Goal: Task Accomplishment & Management: Use online tool/utility

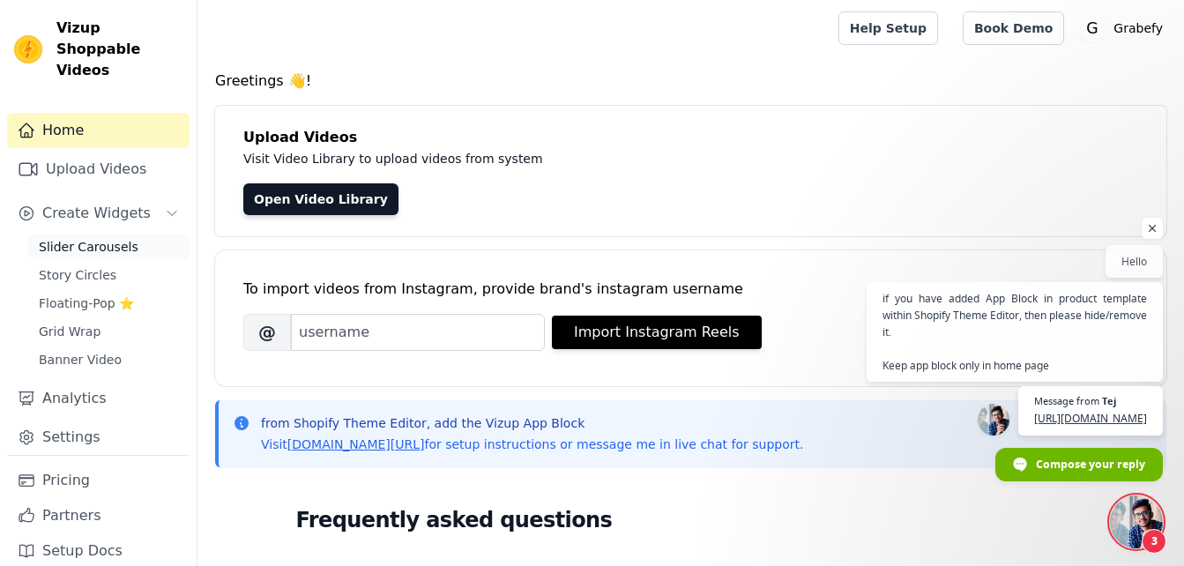
scroll to position [84, 0]
click at [89, 351] on span "Banner Video" at bounding box center [80, 360] width 83 height 18
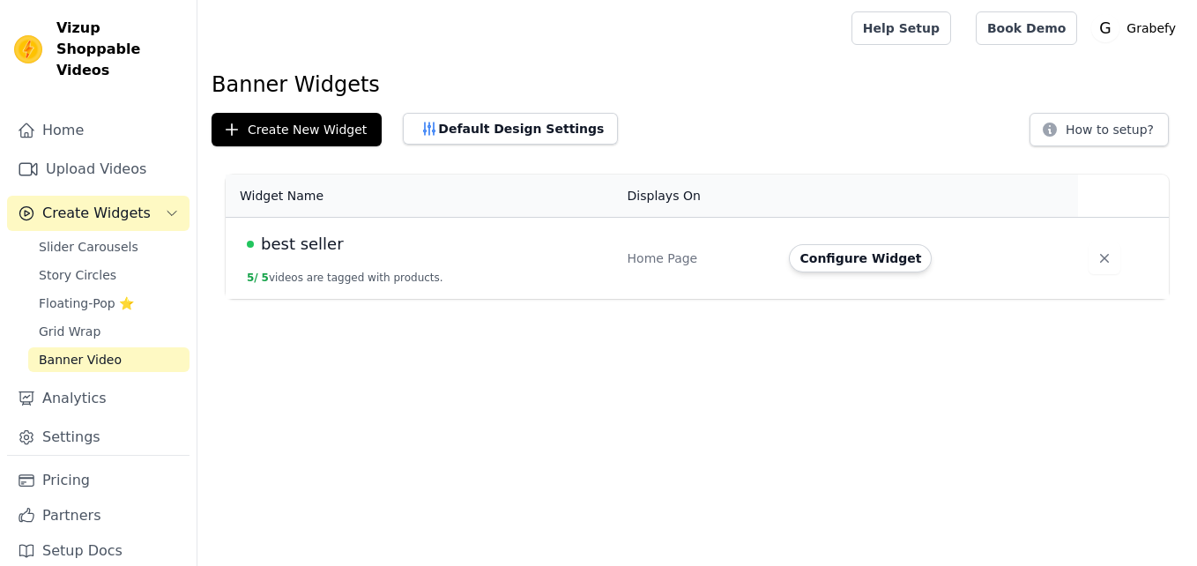
click at [95, 238] on span "Slider Carousels" at bounding box center [89, 247] width 100 height 18
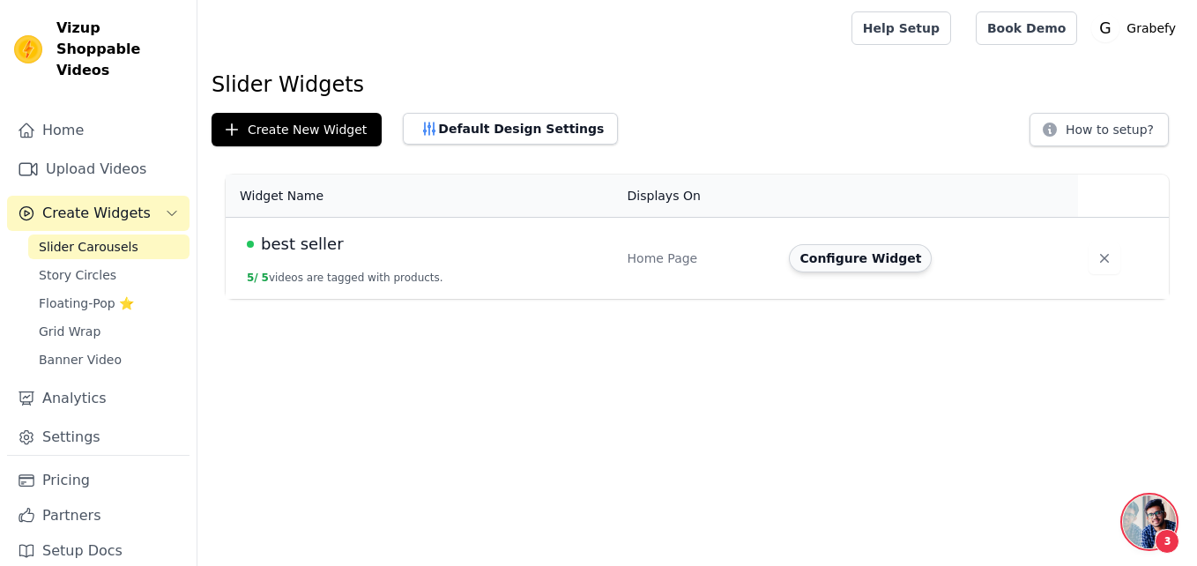
scroll to position [84, 0]
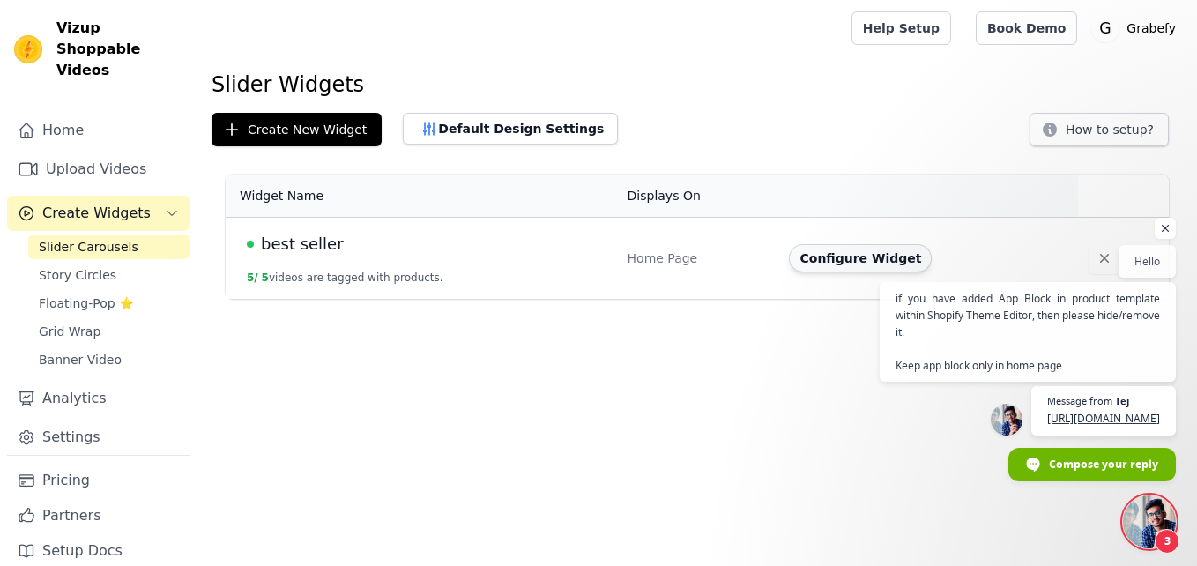
click at [823, 258] on button "Configure Widget" at bounding box center [860, 258] width 143 height 28
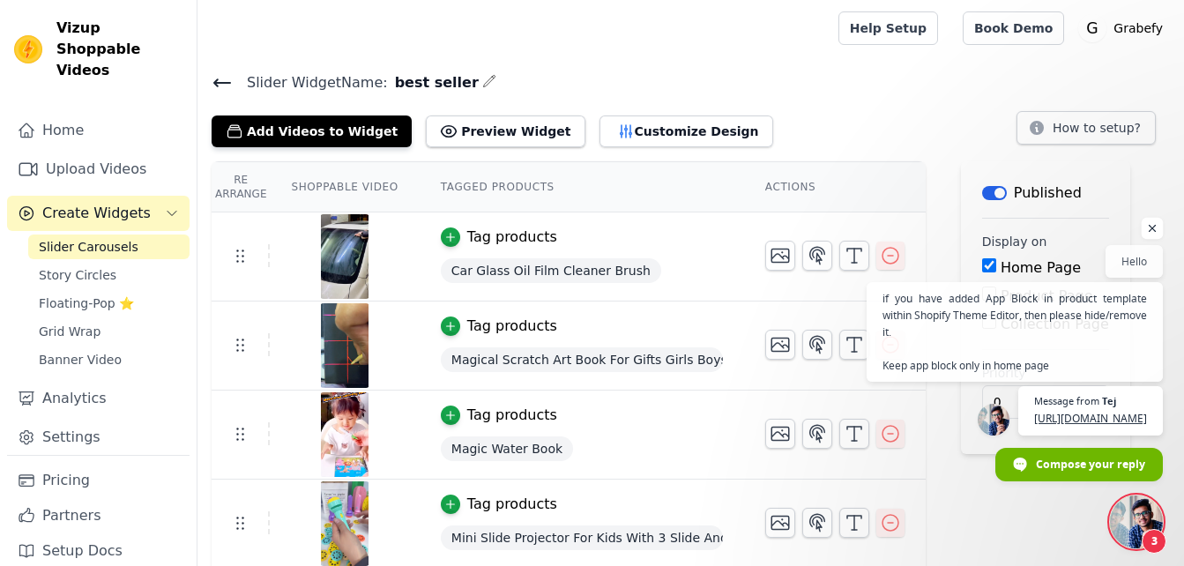
click at [1151, 218] on span "Open chat" at bounding box center [1153, 229] width 22 height 22
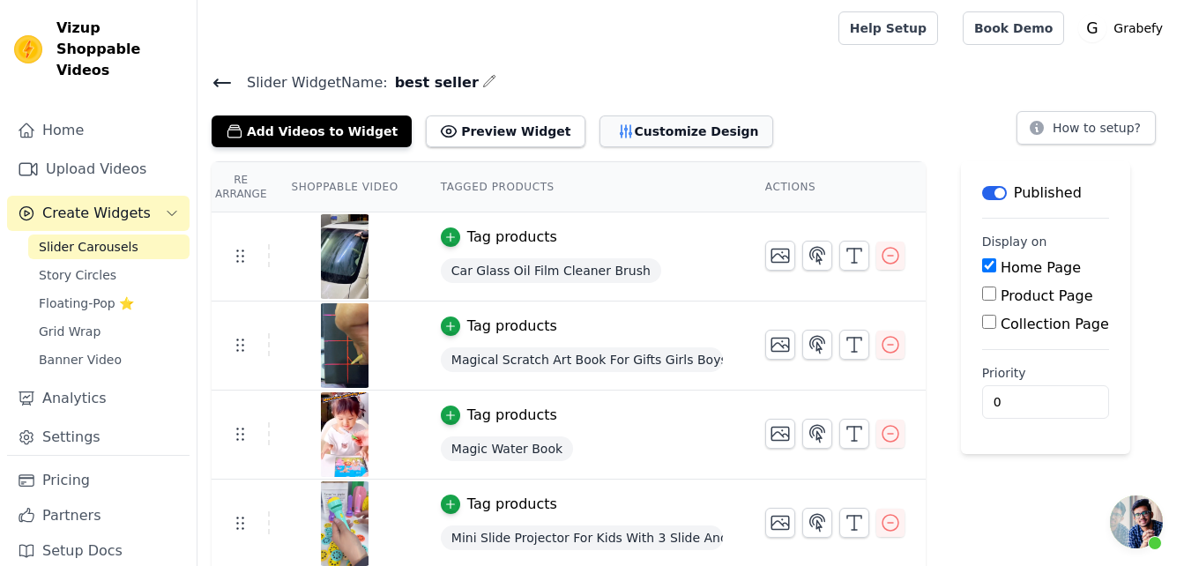
click at [676, 129] on button "Customize Design" at bounding box center [686, 131] width 174 height 32
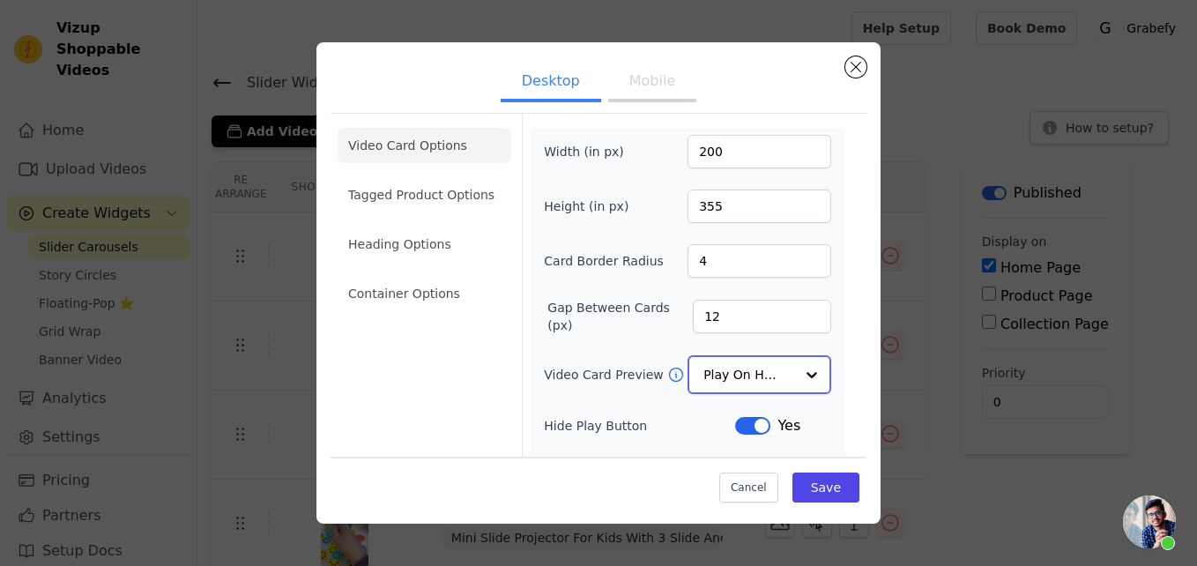
click at [756, 378] on input "Video Card Preview" at bounding box center [749, 374] width 91 height 35
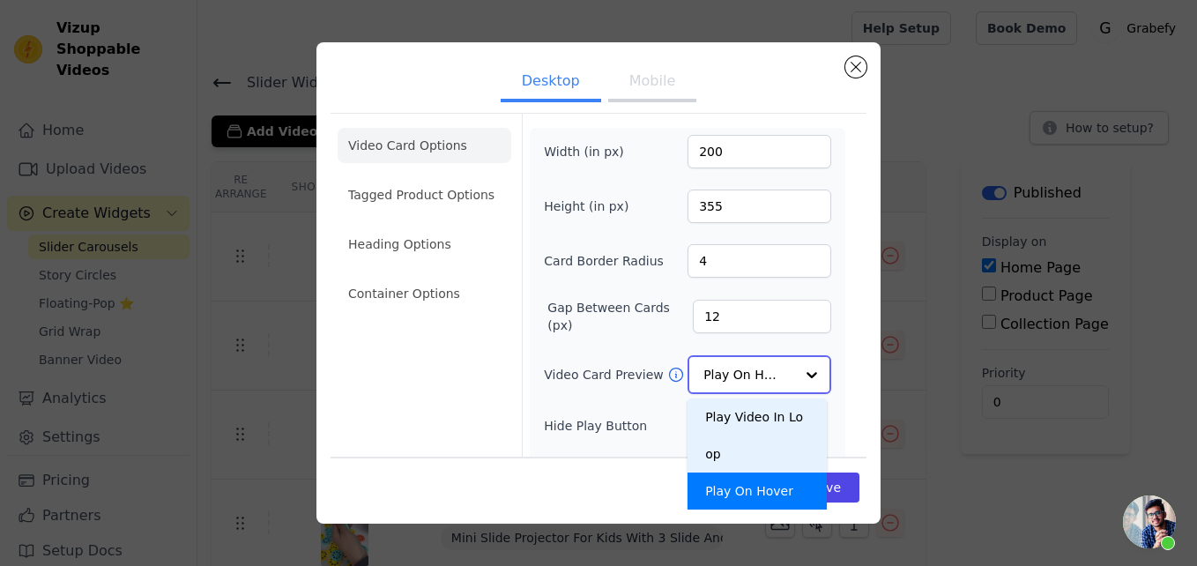
click at [754, 415] on div "Play Video In Loop" at bounding box center [757, 435] width 139 height 74
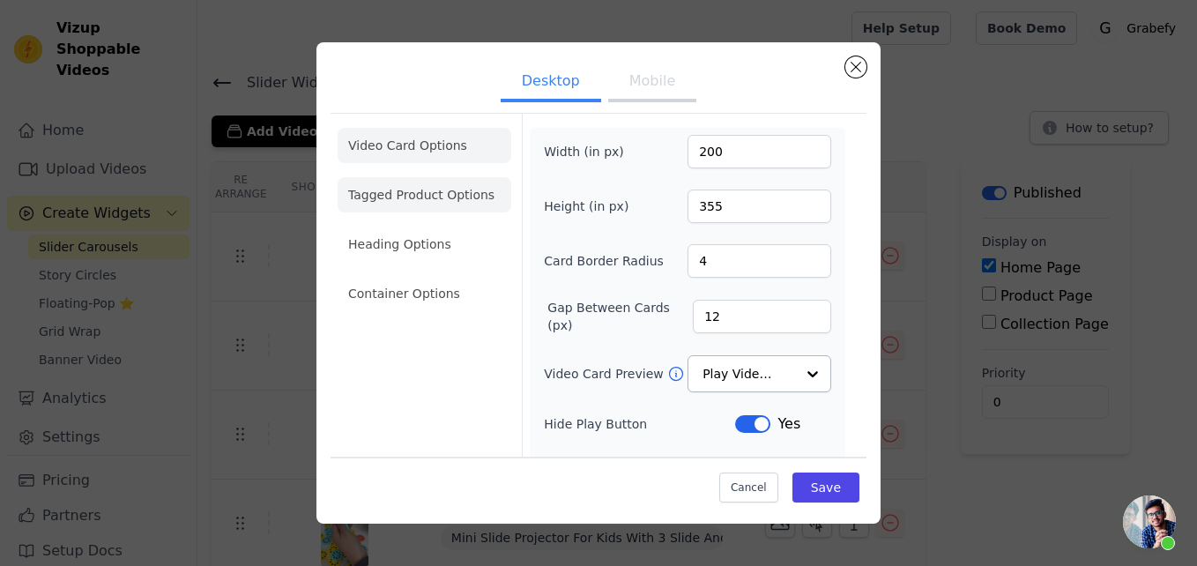
click at [447, 190] on li "Tagged Product Options" at bounding box center [425, 194] width 174 height 35
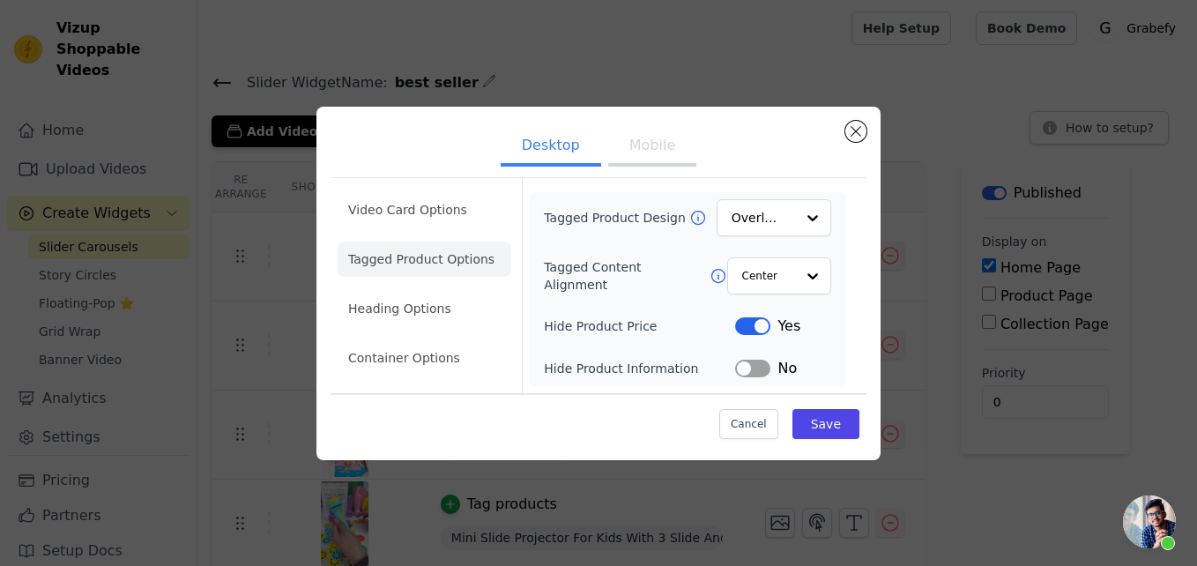
click at [744, 324] on button "Label" at bounding box center [752, 326] width 35 height 18
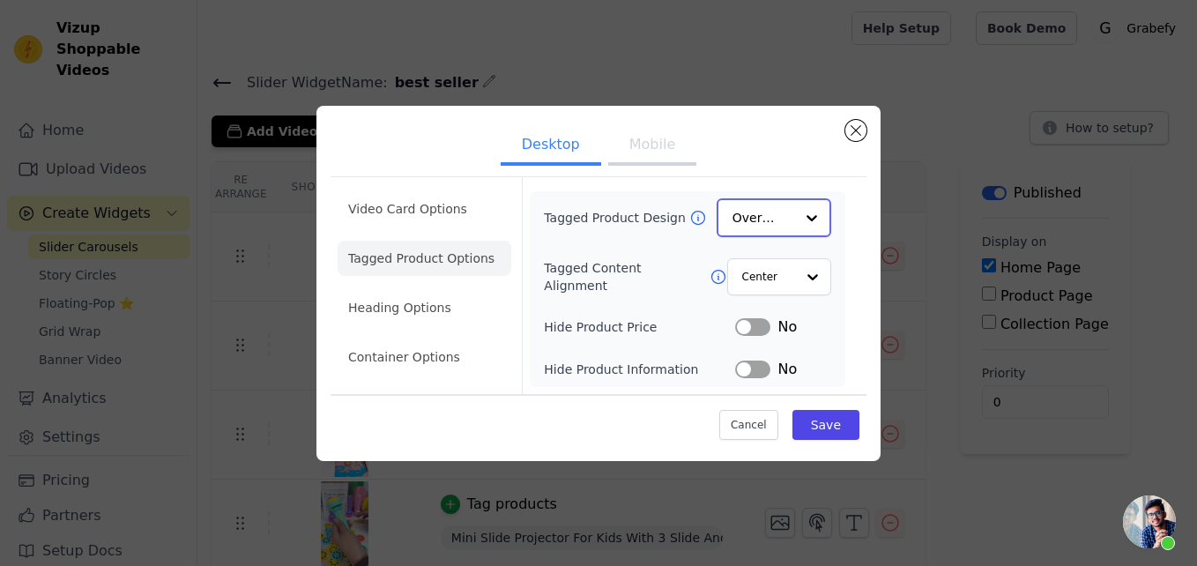
click at [812, 227] on div at bounding box center [811, 217] width 35 height 35
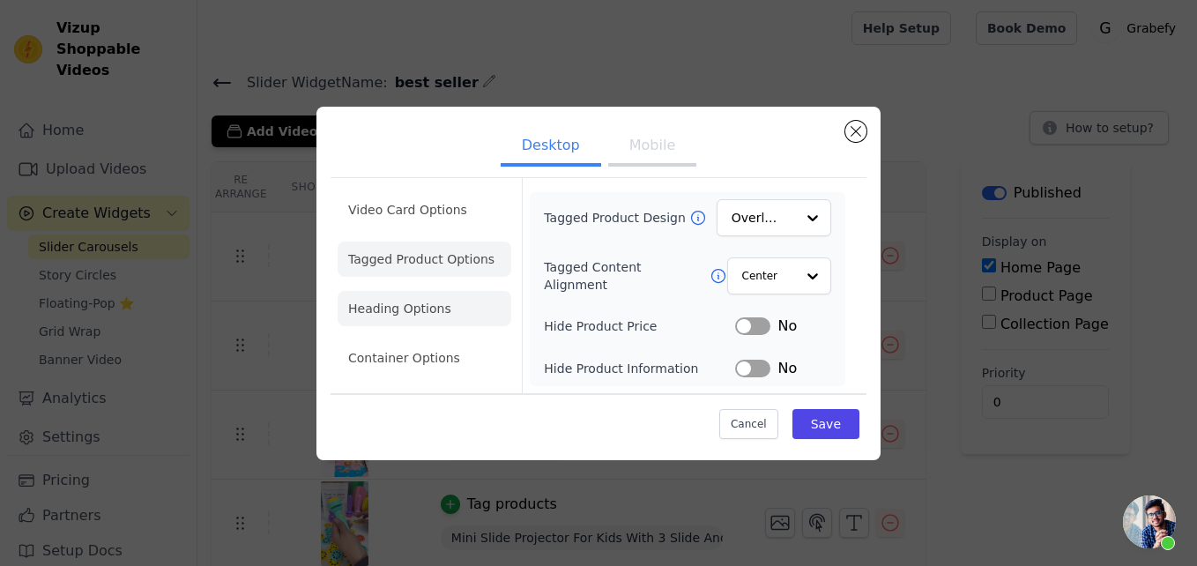
click at [437, 312] on li "Heading Options" at bounding box center [425, 308] width 174 height 35
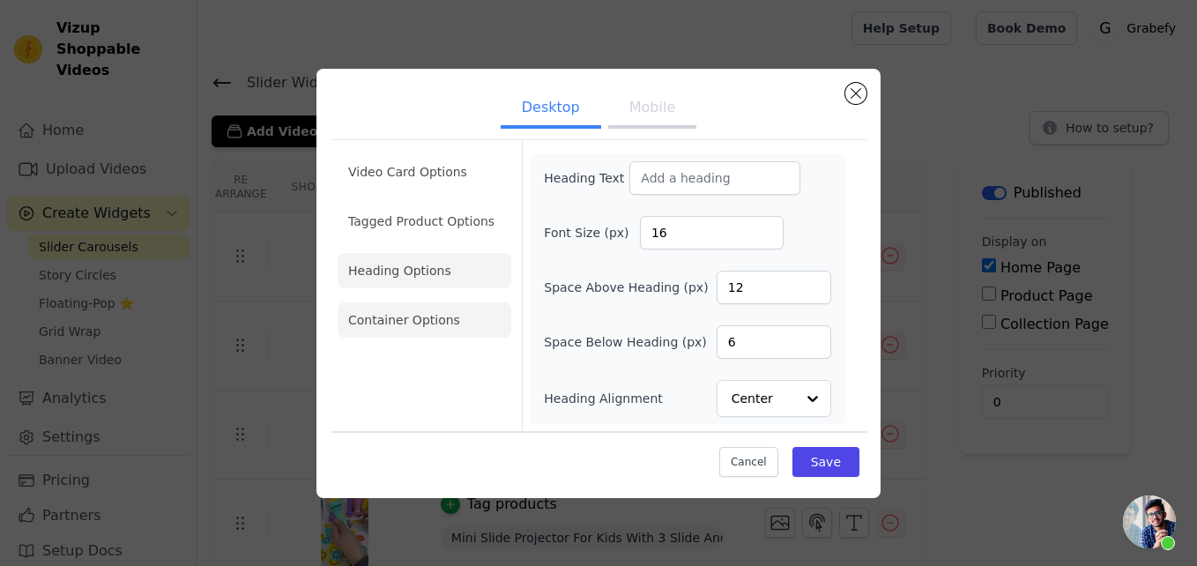
click at [463, 319] on li "Container Options" at bounding box center [425, 319] width 174 height 35
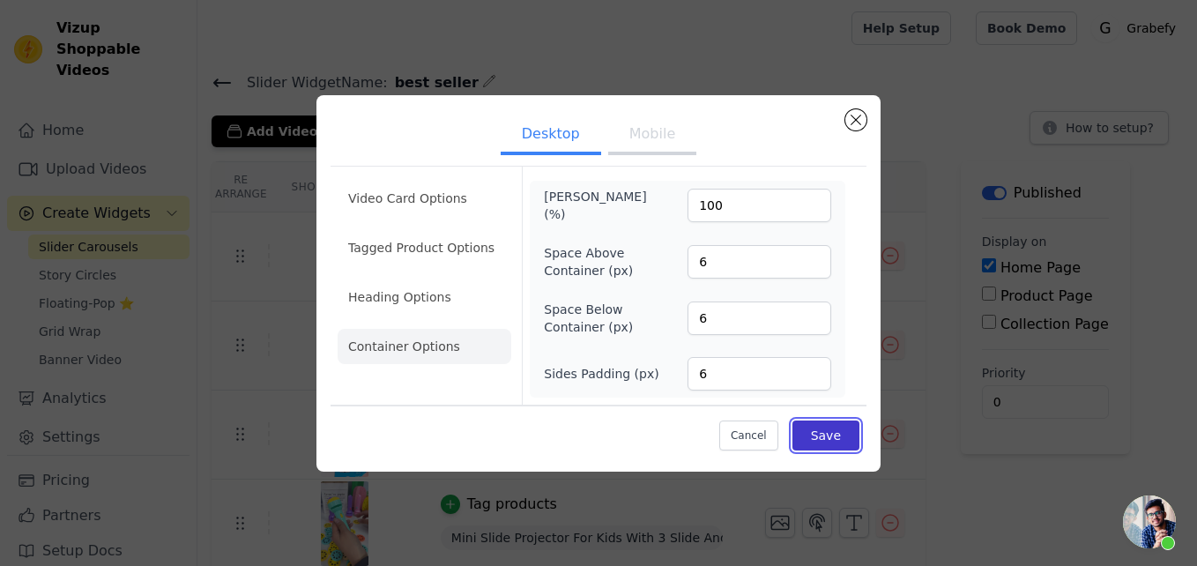
click at [828, 443] on button "Save" at bounding box center [826, 436] width 67 height 30
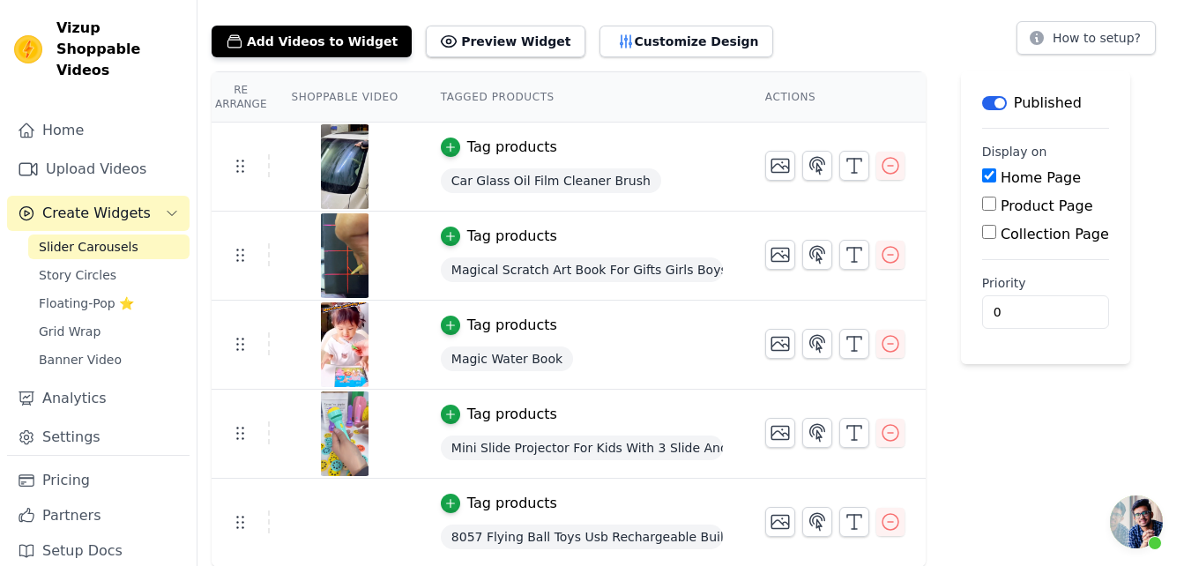
scroll to position [91, 0]
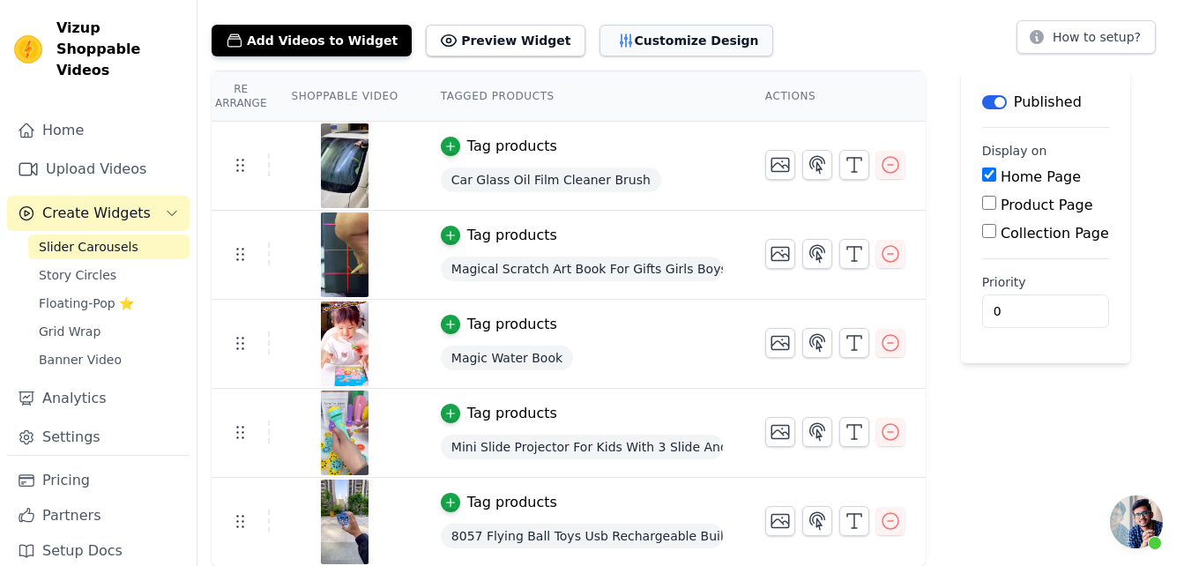
click at [635, 48] on button "Customize Design" at bounding box center [686, 41] width 174 height 32
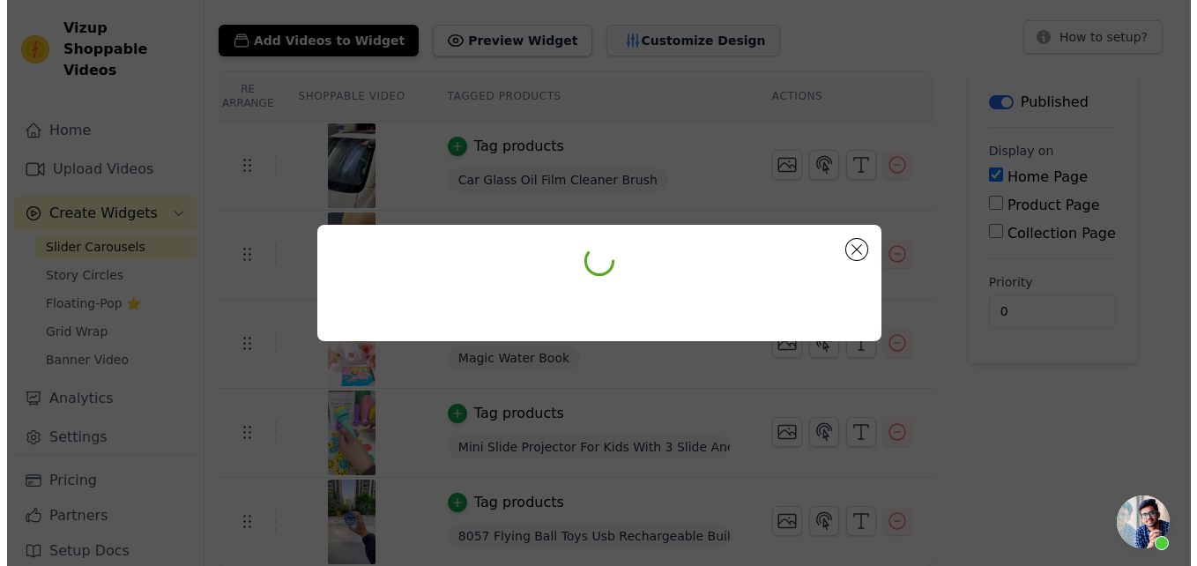
scroll to position [0, 0]
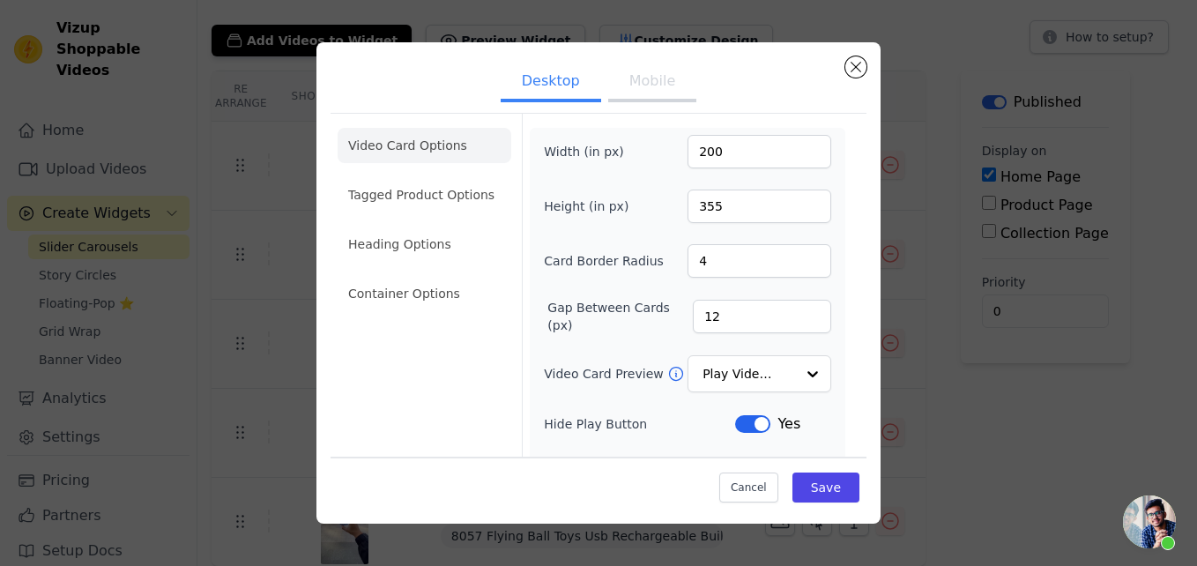
click at [123, 299] on div "Desktop Mobile Video Card Options Tagged Product Options Heading Options Contai…" at bounding box center [598, 283] width 1141 height 538
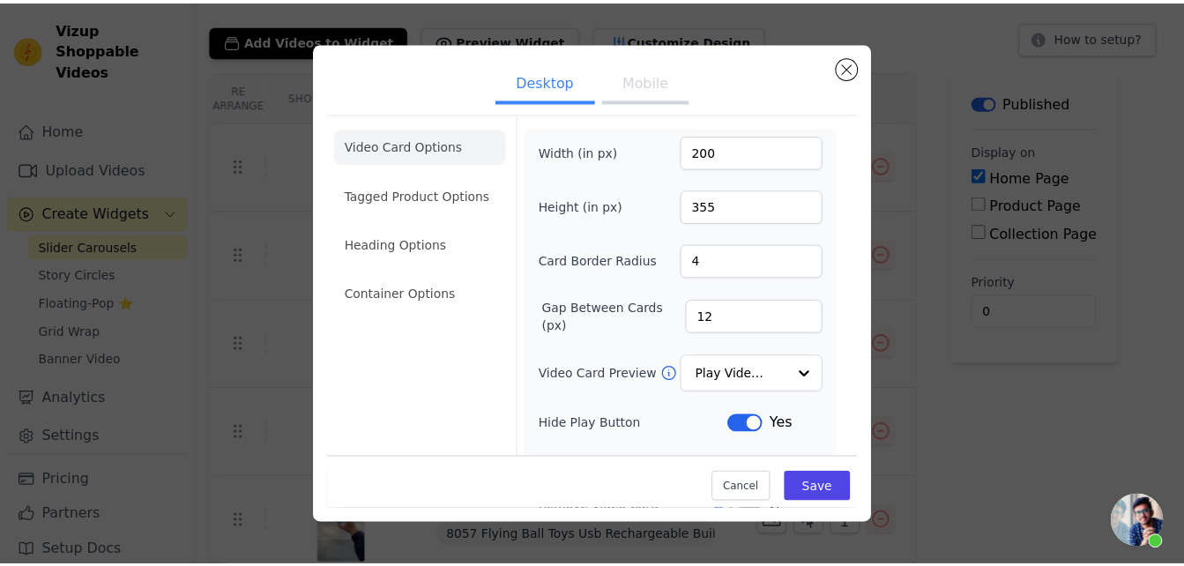
scroll to position [91, 0]
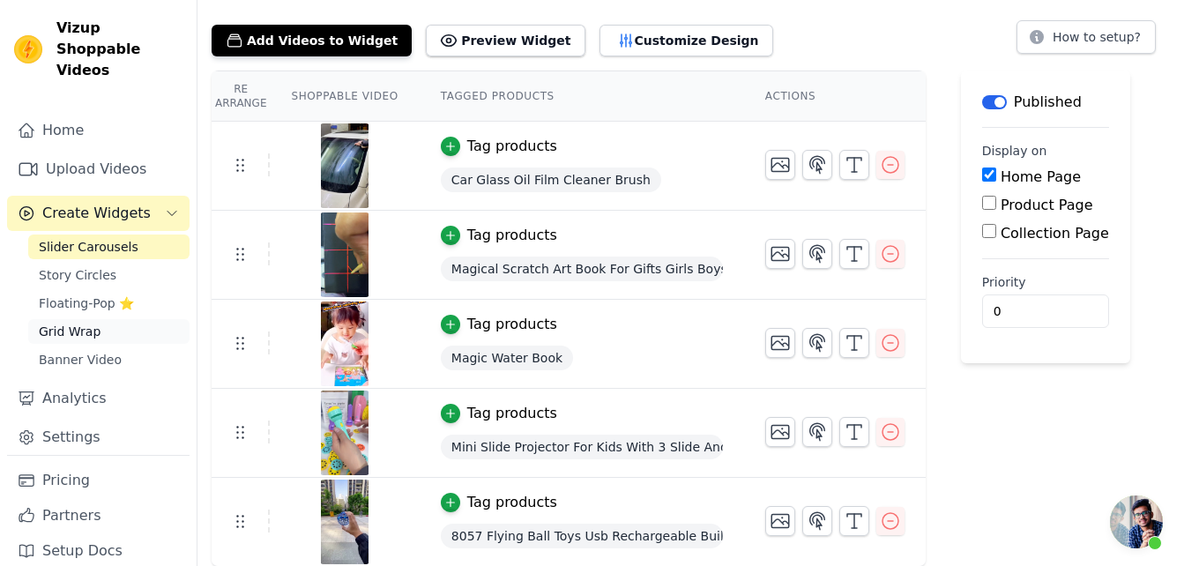
click at [111, 319] on link "Grid Wrap" at bounding box center [108, 331] width 161 height 25
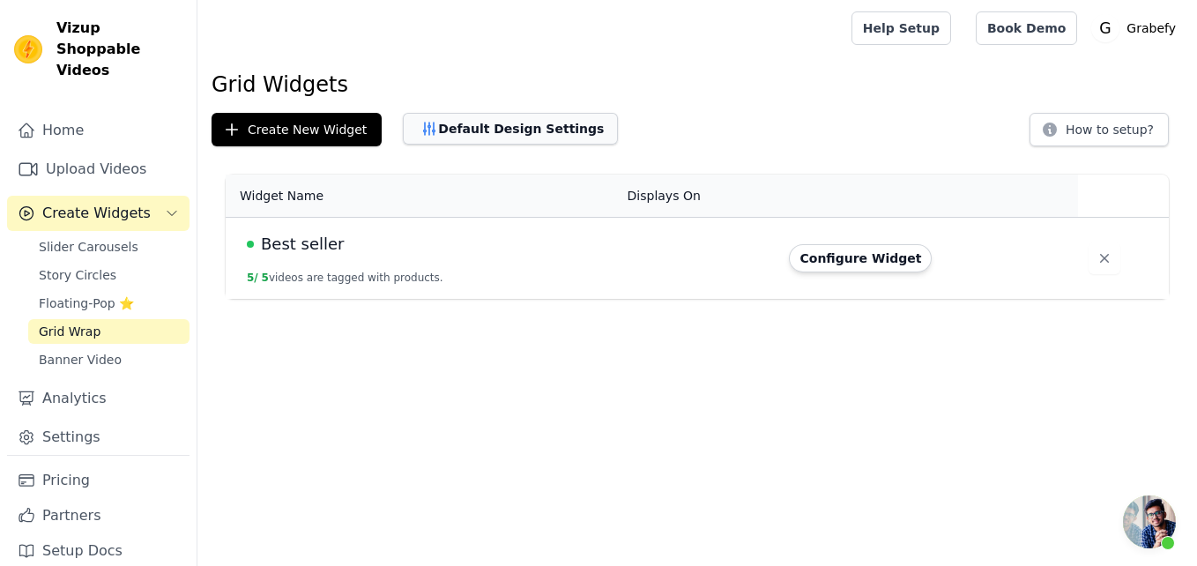
click at [534, 118] on button "Default Design Settings" at bounding box center [510, 129] width 215 height 32
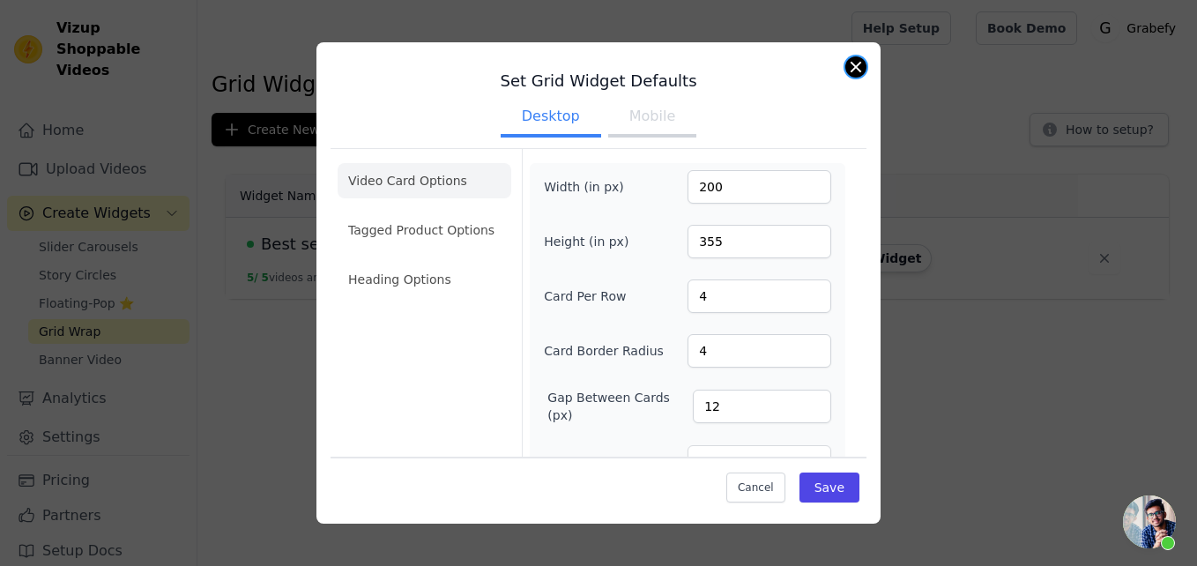
click at [848, 72] on button "Close modal" at bounding box center [855, 66] width 21 height 21
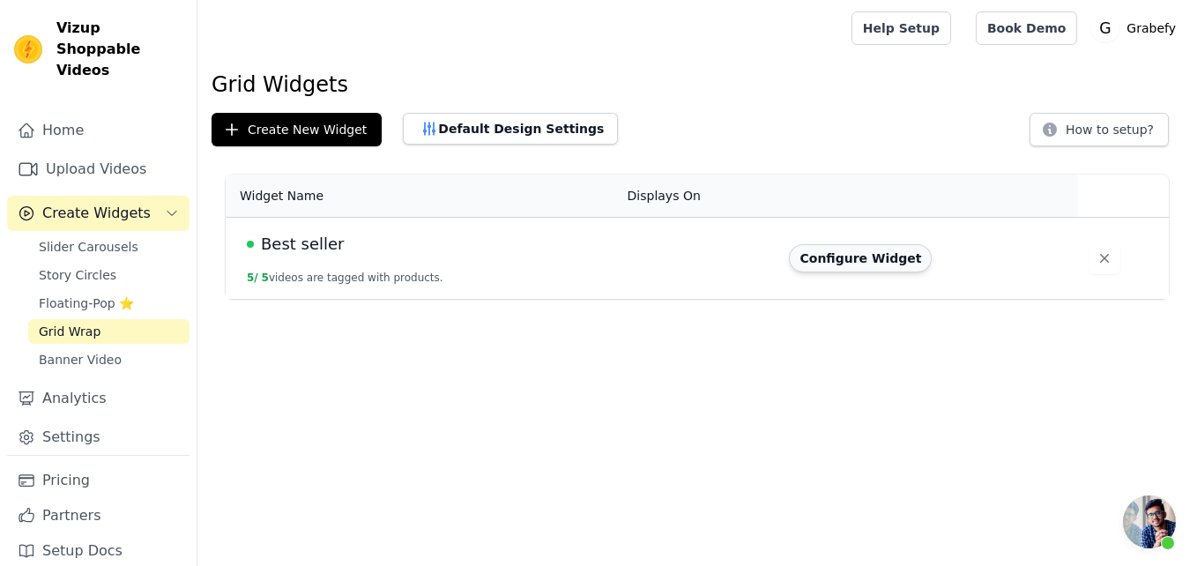
click at [873, 261] on button "Configure Widget" at bounding box center [860, 258] width 143 height 28
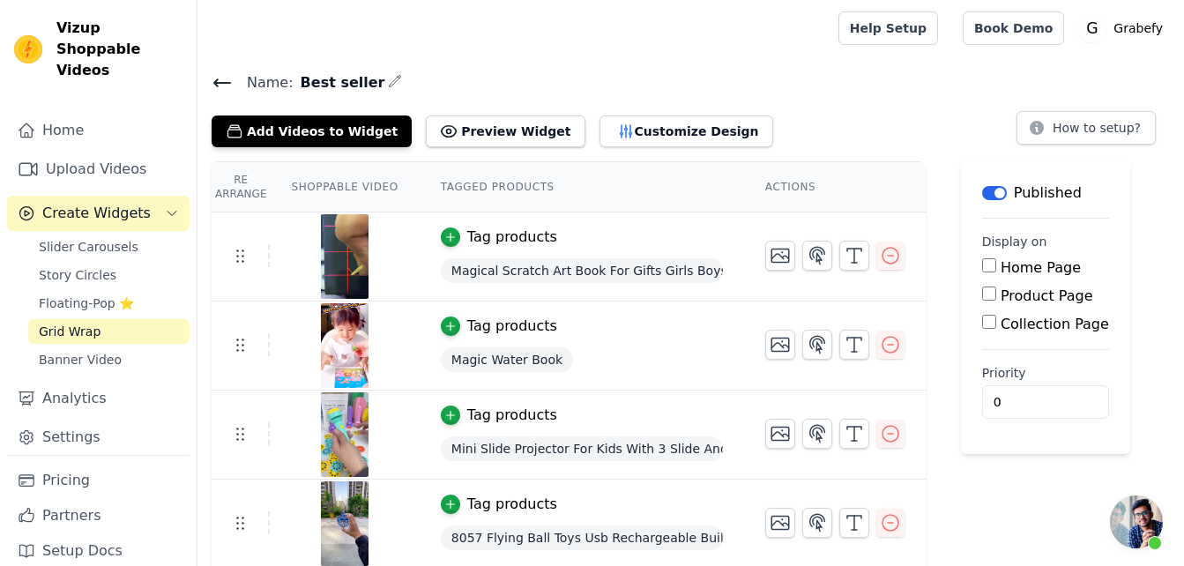
click at [982, 262] on input "Home Page" at bounding box center [989, 265] width 14 height 14
checkbox input "true"
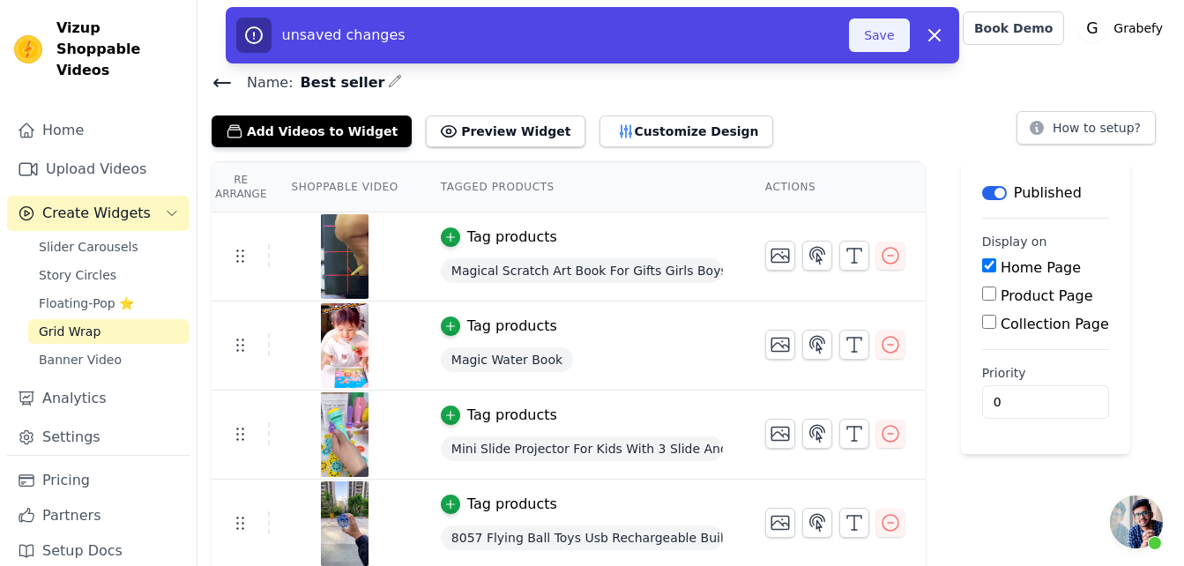
click at [882, 34] on button "Save" at bounding box center [879, 36] width 60 height 34
click at [880, 34] on button "Save" at bounding box center [879, 36] width 60 height 34
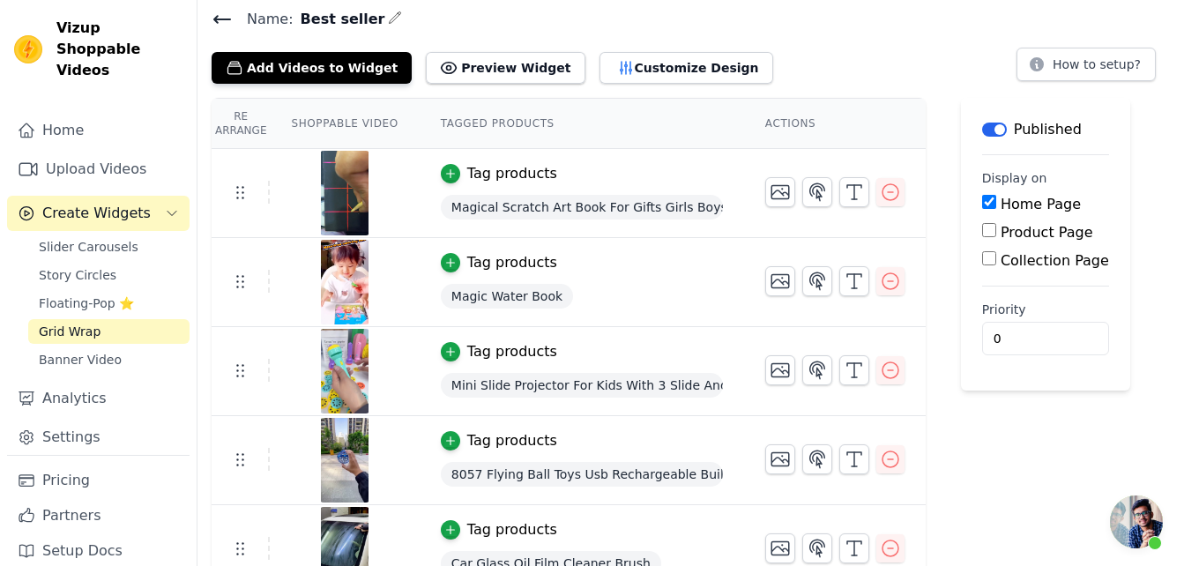
scroll to position [91, 0]
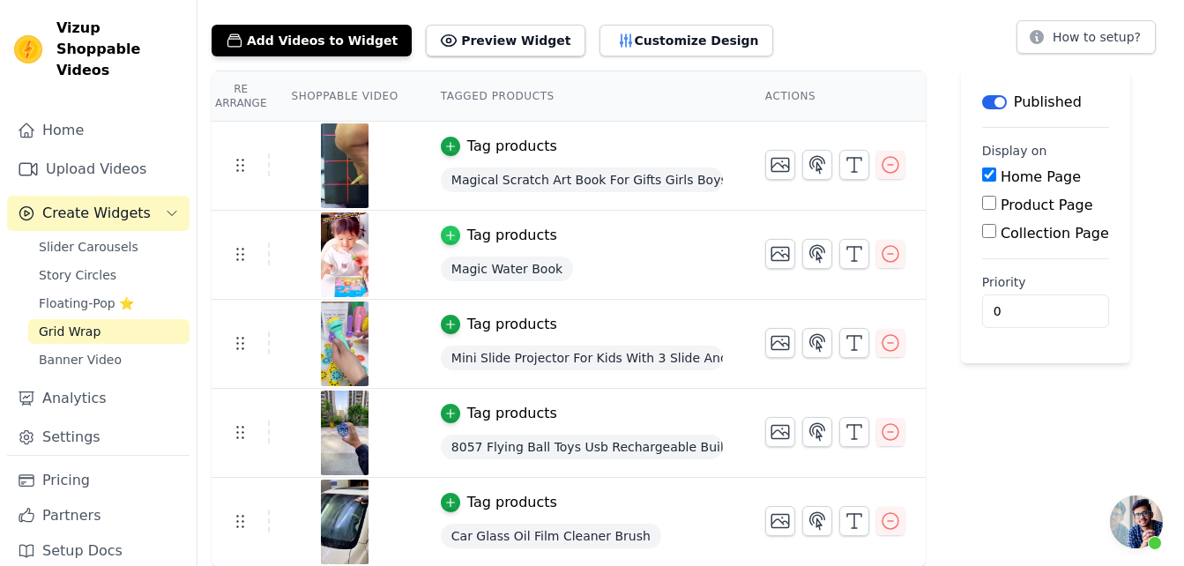
click at [444, 238] on icon "button" at bounding box center [450, 235] width 12 height 12
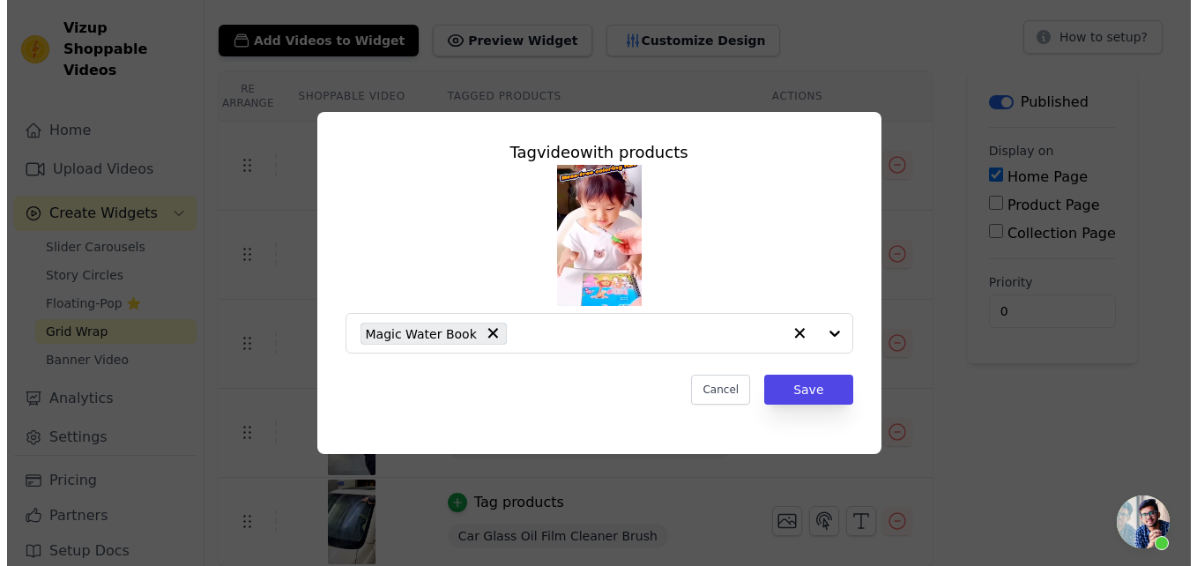
scroll to position [0, 0]
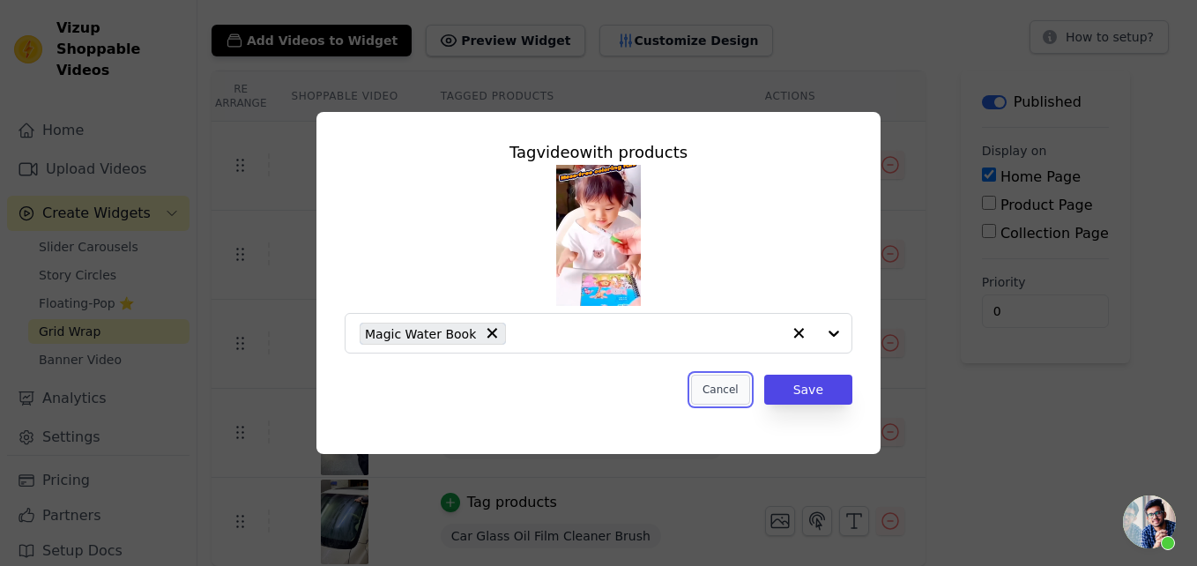
click at [734, 392] on button "Cancel" at bounding box center [720, 390] width 59 height 30
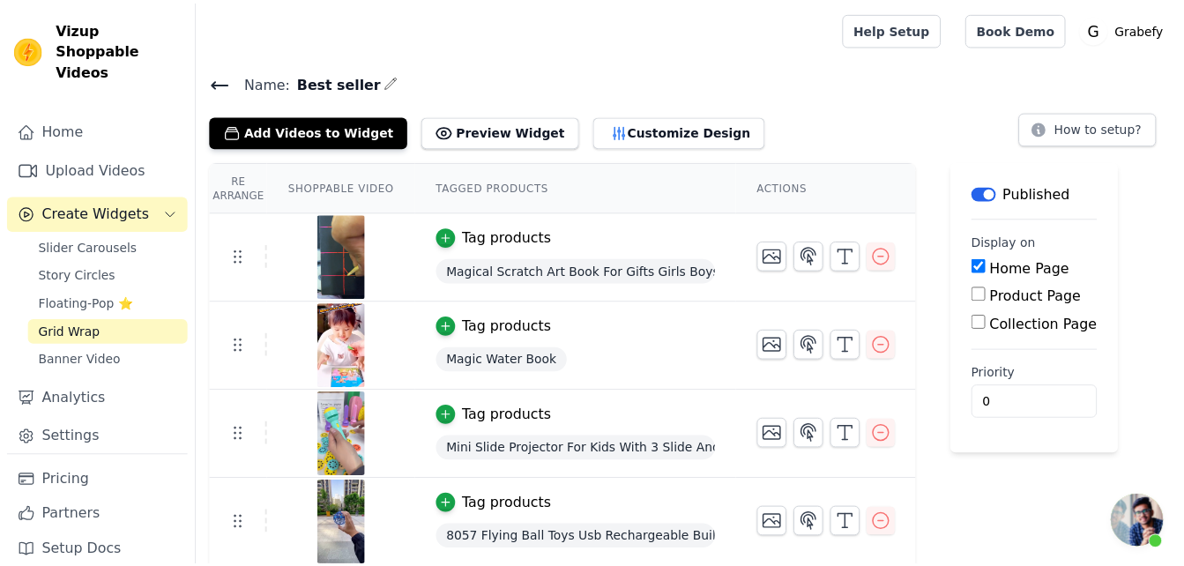
scroll to position [91, 0]
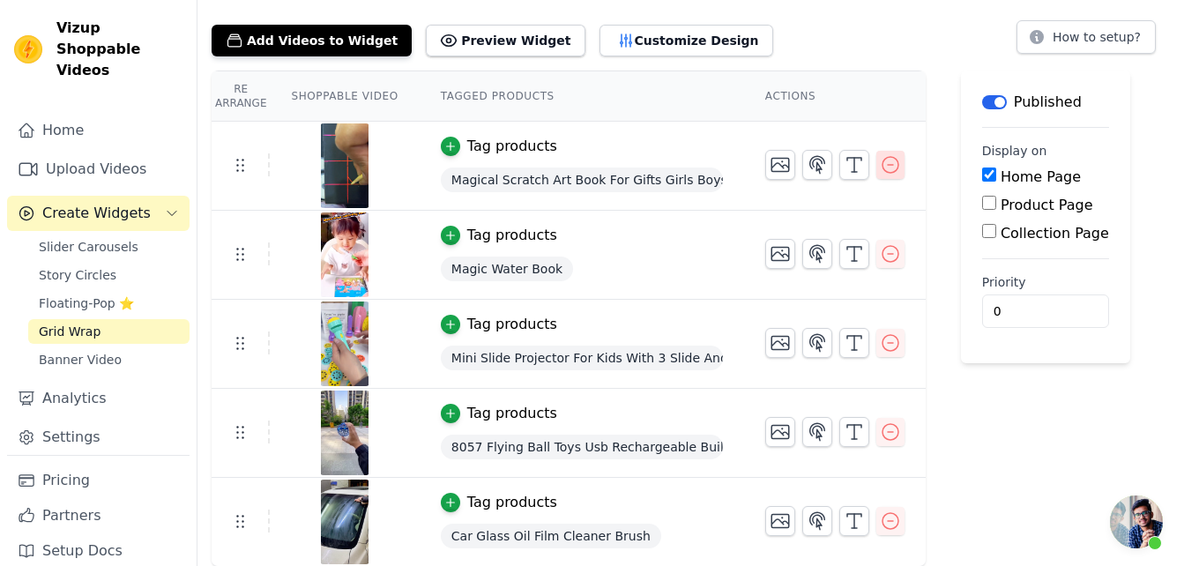
click at [880, 161] on icon "button" at bounding box center [890, 164] width 21 height 21
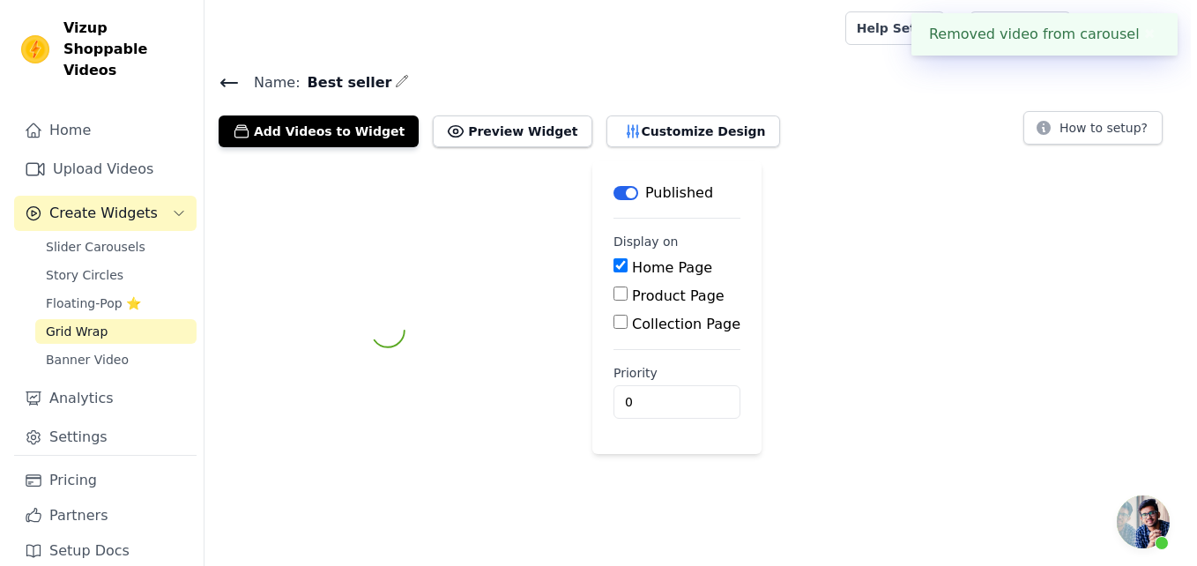
scroll to position [0, 0]
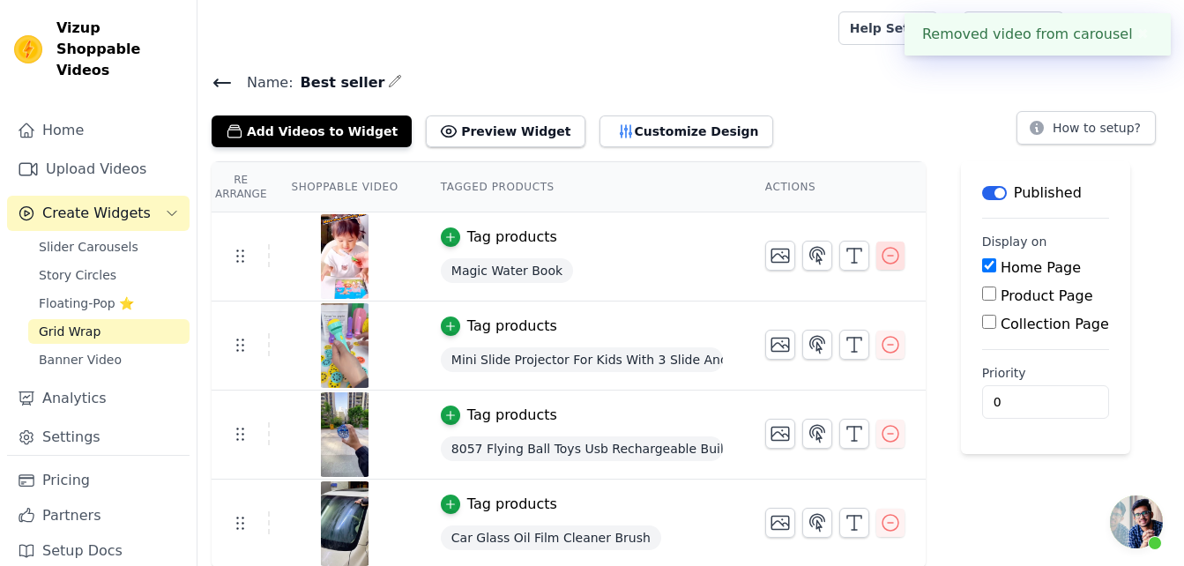
click at [880, 249] on icon "button" at bounding box center [890, 255] width 21 height 21
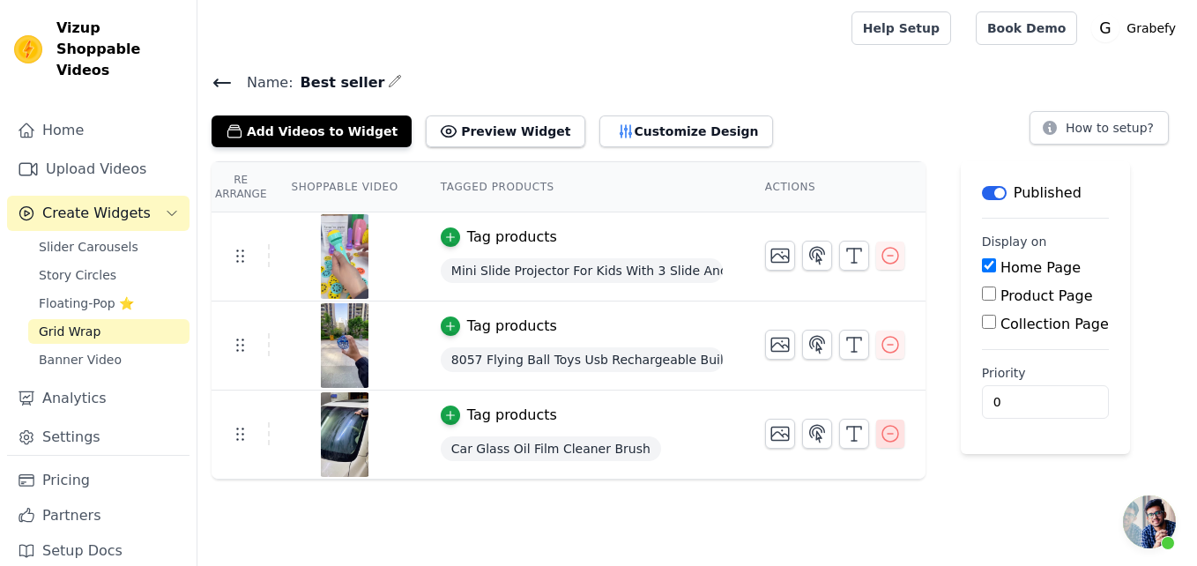
click at [880, 434] on icon "button" at bounding box center [890, 433] width 21 height 21
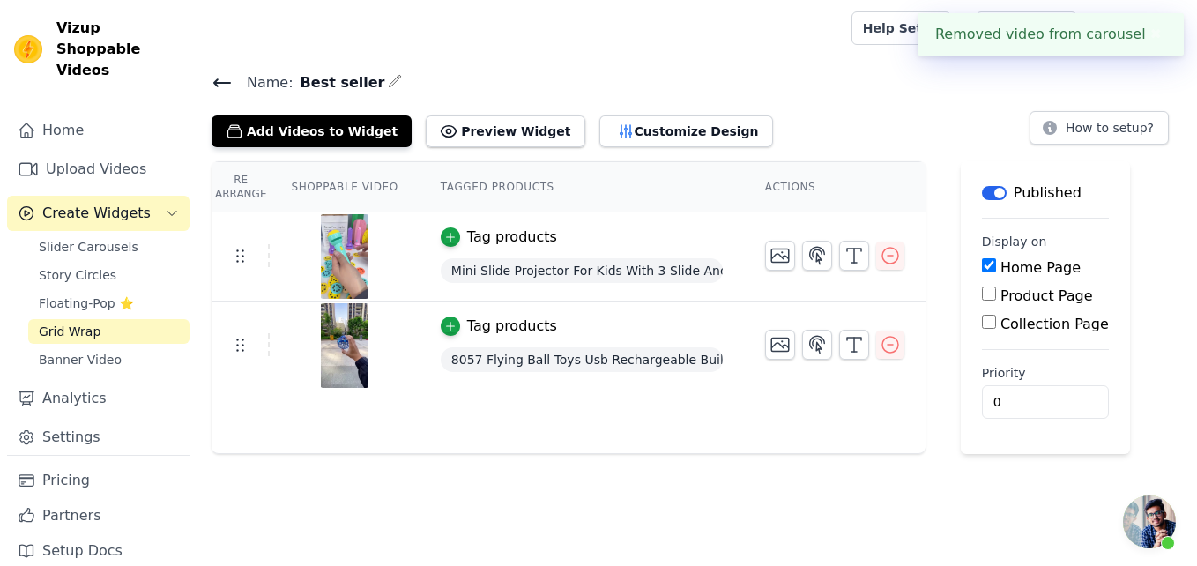
click at [712, 46] on div at bounding box center [521, 28] width 619 height 56
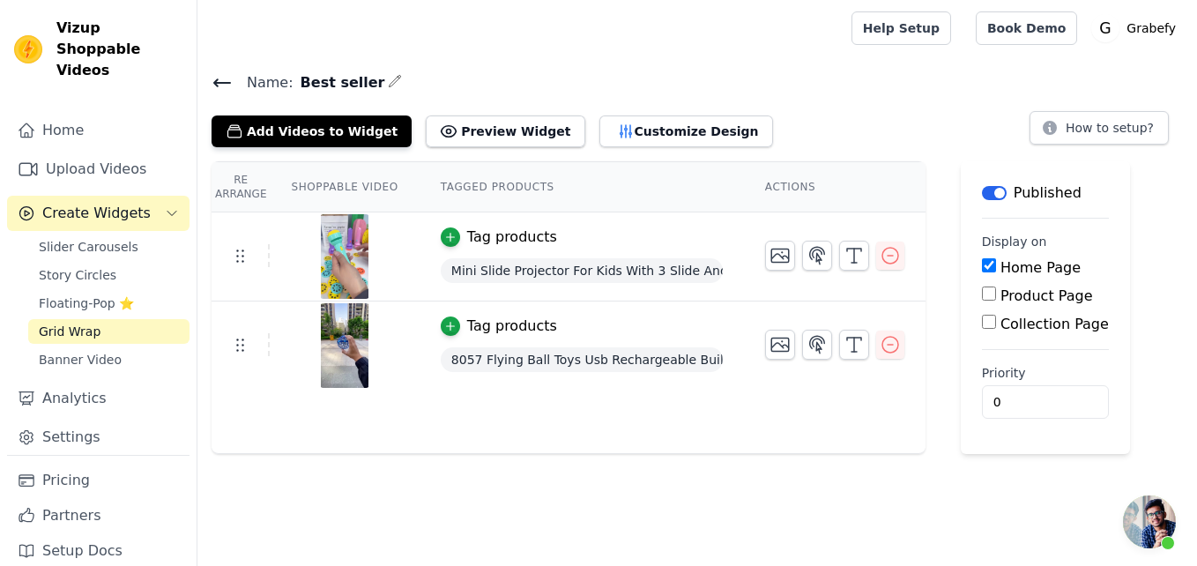
click at [585, 49] on div at bounding box center [521, 28] width 619 height 56
click at [220, 78] on icon at bounding box center [222, 82] width 21 height 21
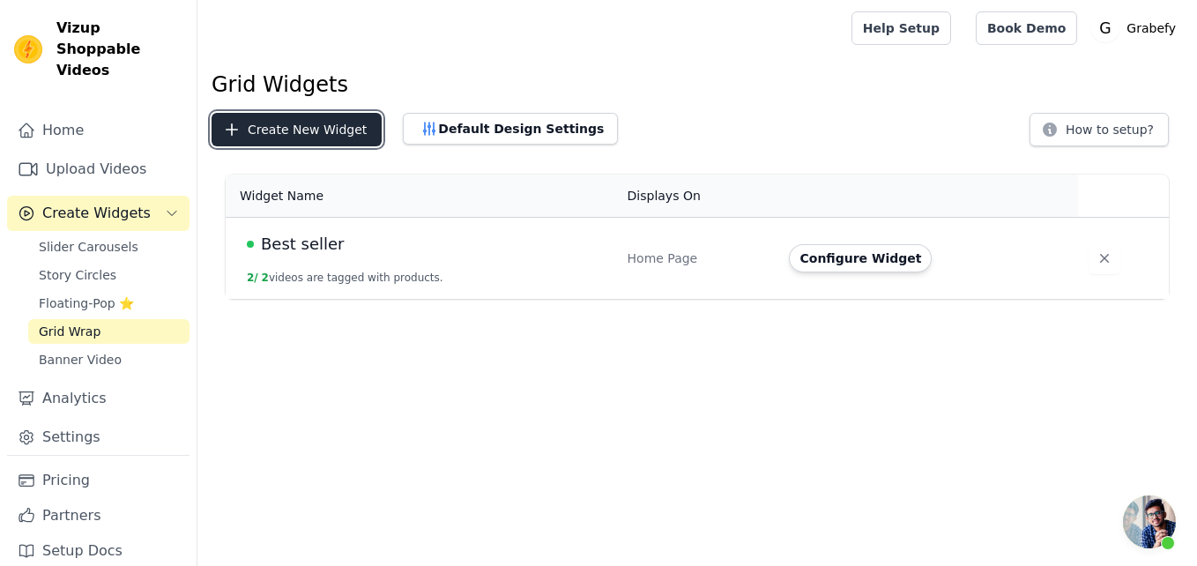
click at [256, 130] on button "Create New Widget" at bounding box center [297, 130] width 170 height 34
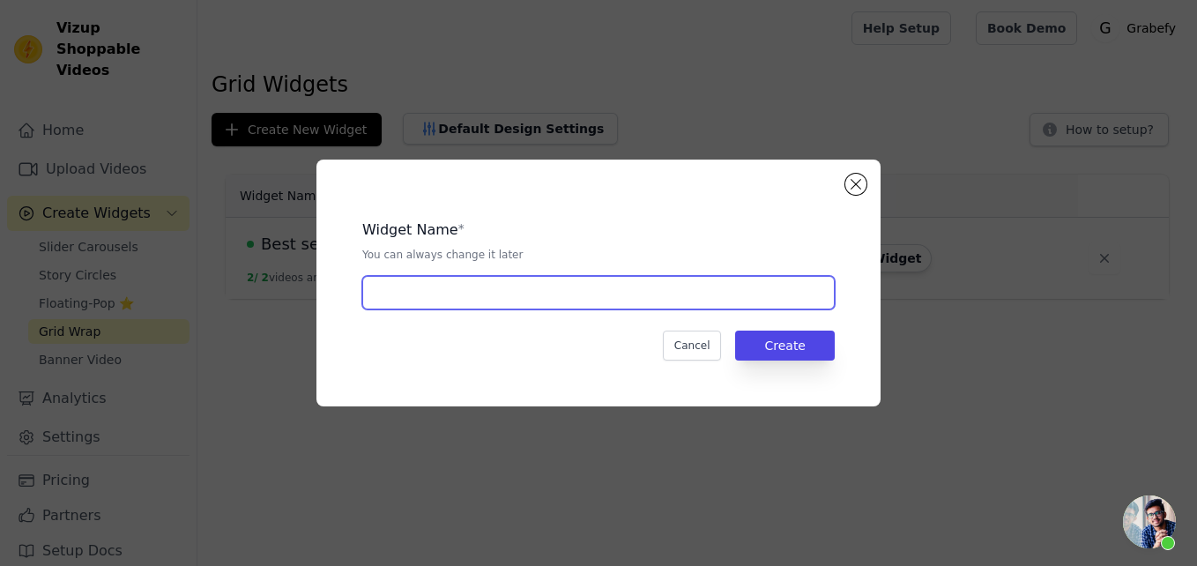
click at [436, 304] on input "text" at bounding box center [598, 293] width 473 height 34
click at [376, 294] on input "book" at bounding box center [598, 293] width 473 height 34
type input "play book"
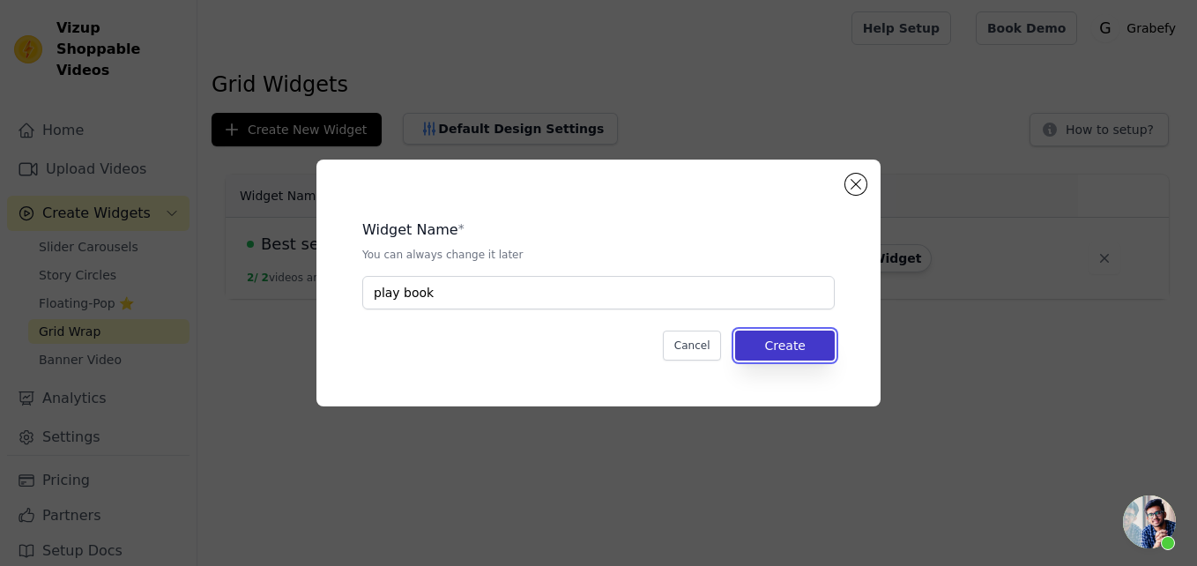
click at [795, 348] on button "Create" at bounding box center [785, 346] width 100 height 30
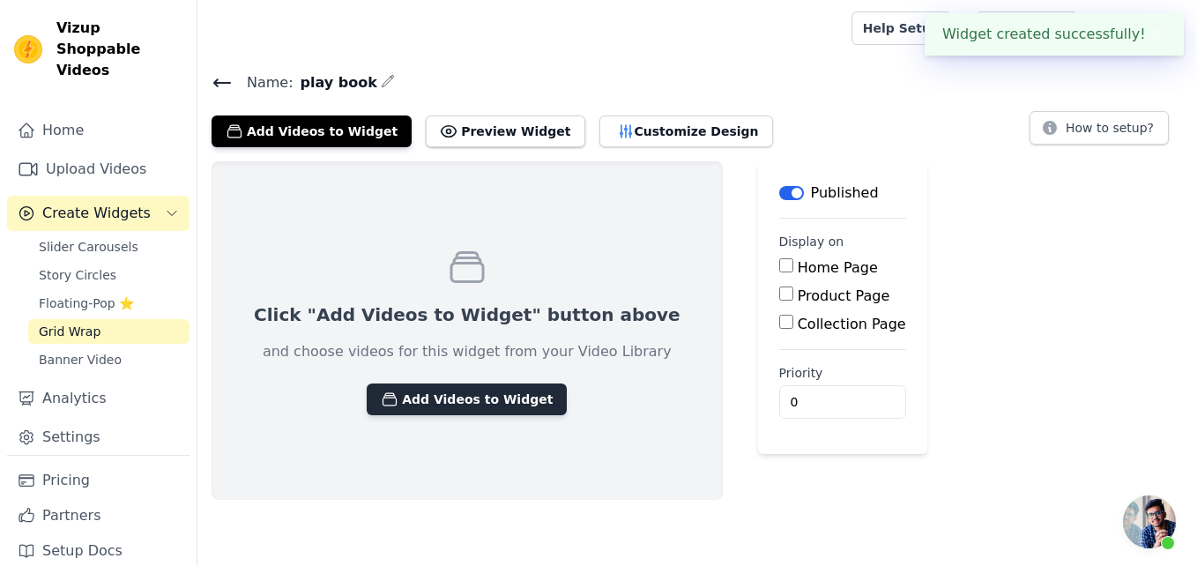
click at [428, 391] on button "Add Videos to Widget" at bounding box center [467, 399] width 200 height 32
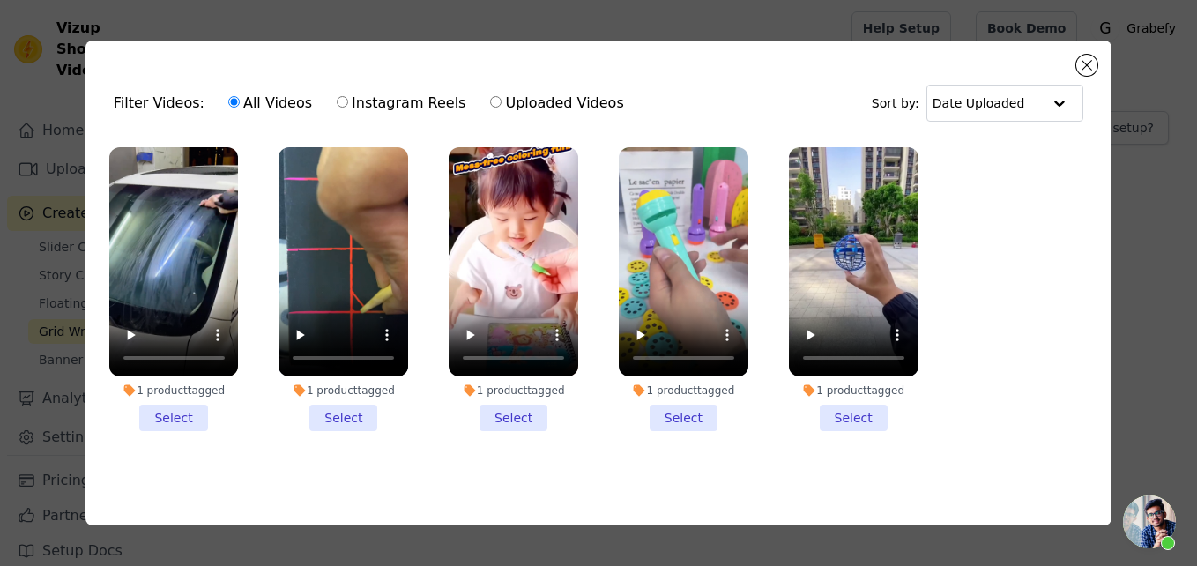
click at [354, 414] on li "1 product tagged Select" at bounding box center [344, 289] width 130 height 285
click at [0, 0] on input "1 product tagged Select" at bounding box center [0, 0] width 0 height 0
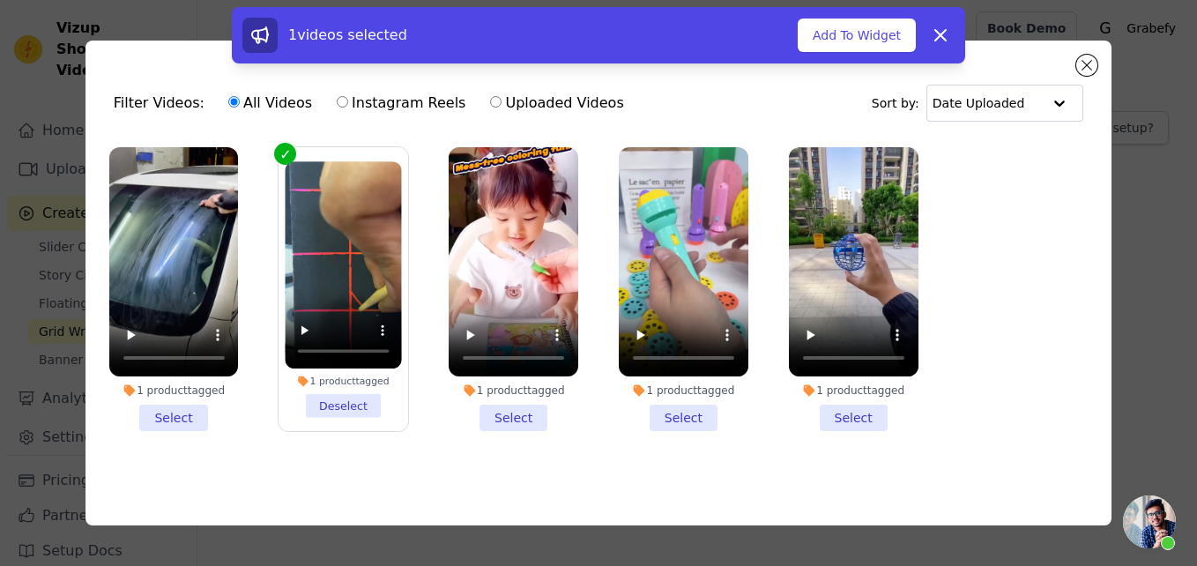
click at [523, 414] on li "1 product tagged Select" at bounding box center [514, 289] width 130 height 285
click at [0, 0] on input "1 product tagged Select" at bounding box center [0, 0] width 0 height 0
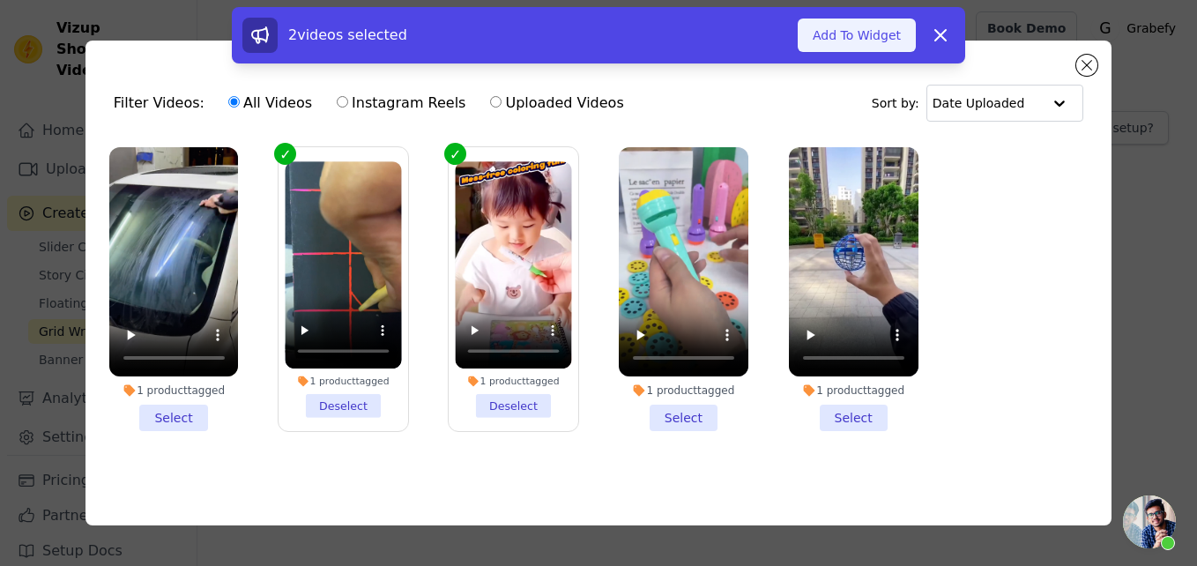
click at [875, 29] on button "Add To Widget" at bounding box center [857, 36] width 118 height 34
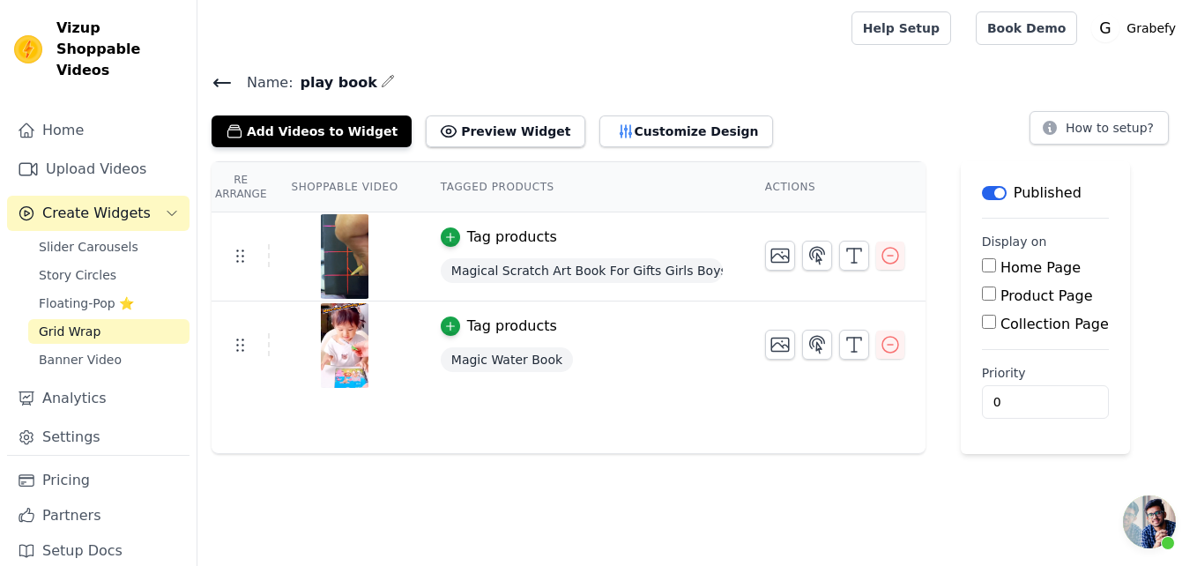
click at [982, 263] on input "Home Page" at bounding box center [989, 265] width 14 height 14
checkbox input "true"
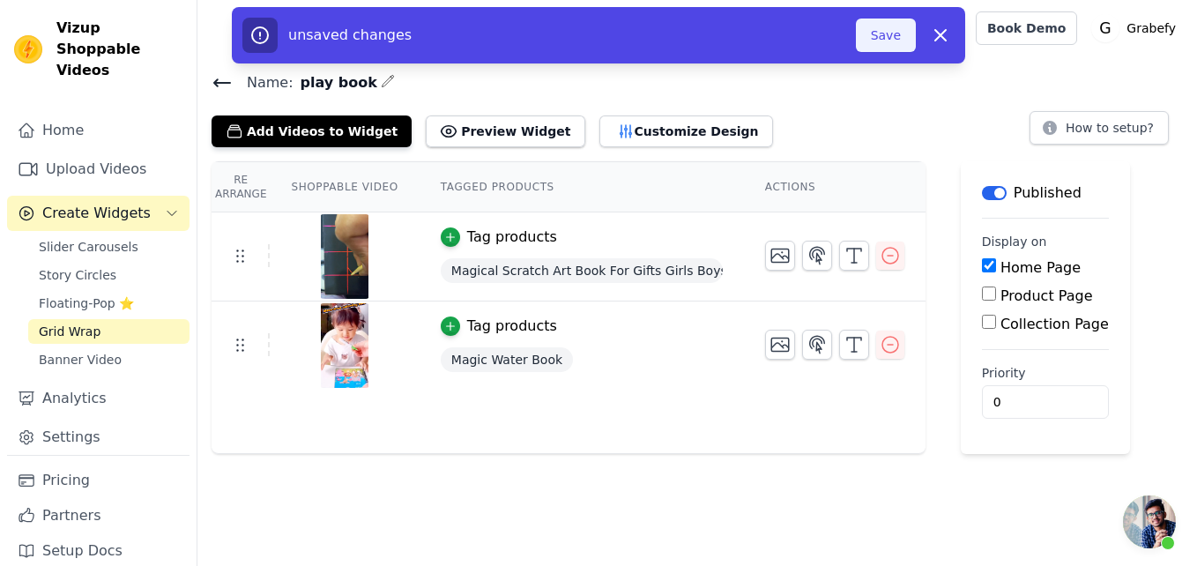
click at [888, 37] on button "Save" at bounding box center [886, 36] width 60 height 34
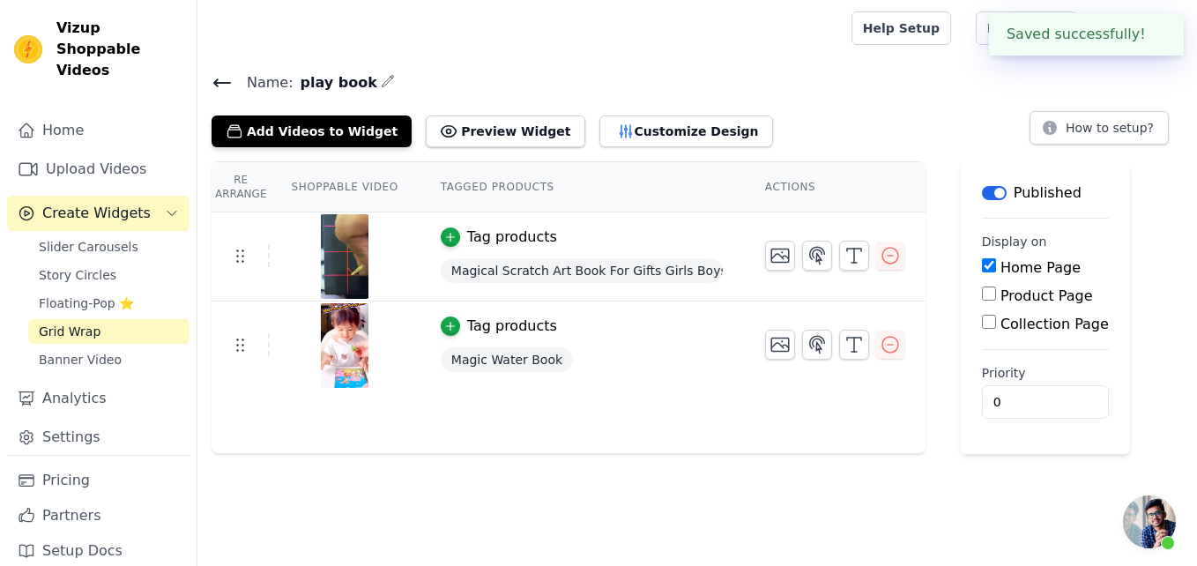
click at [220, 82] on icon at bounding box center [222, 82] width 16 height 7
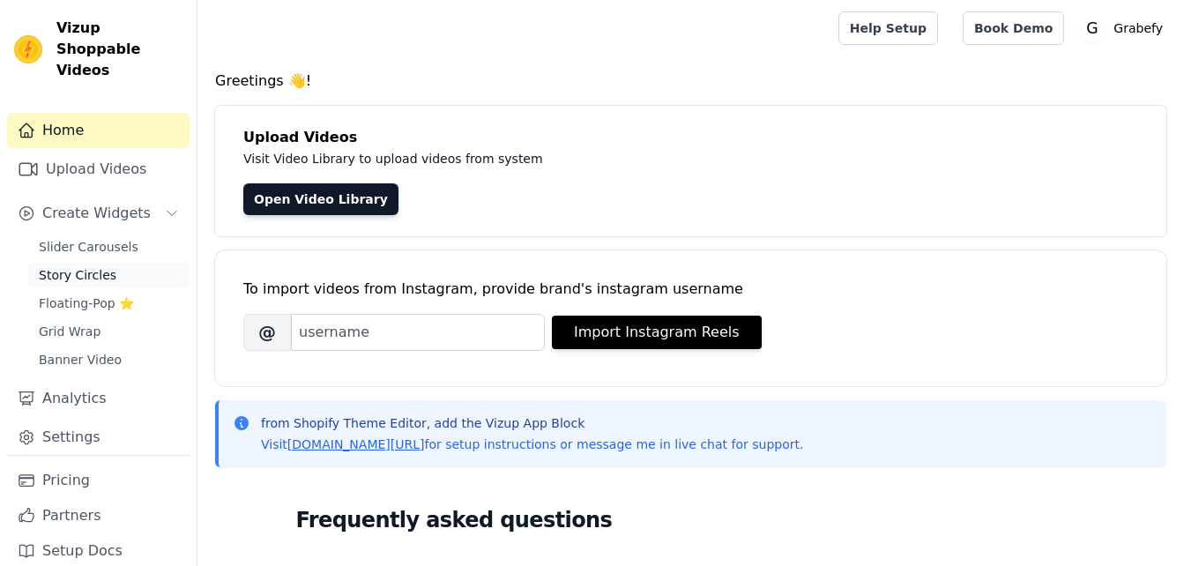
click at [102, 266] on span "Story Circles" at bounding box center [78, 275] width 78 height 18
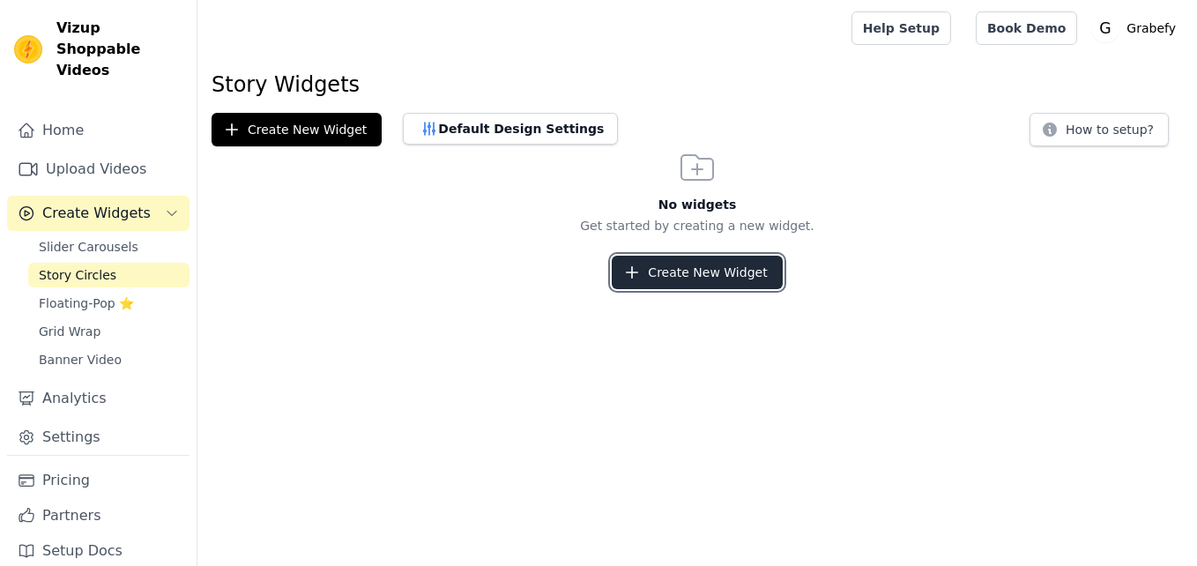
click at [680, 275] on button "Create New Widget" at bounding box center [697, 273] width 170 height 34
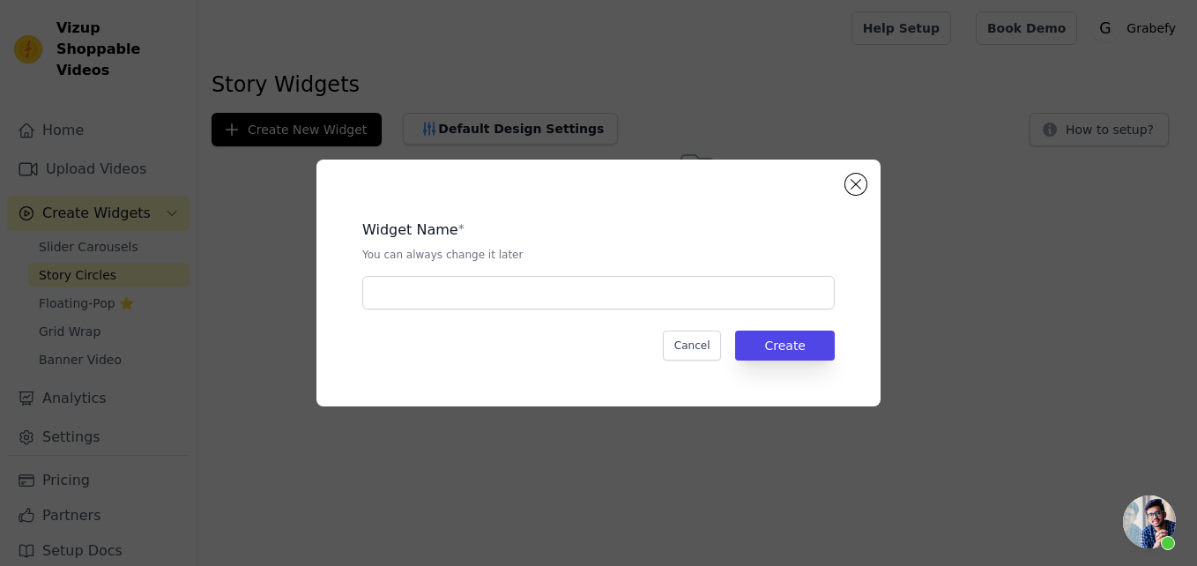
scroll to position [84, 0]
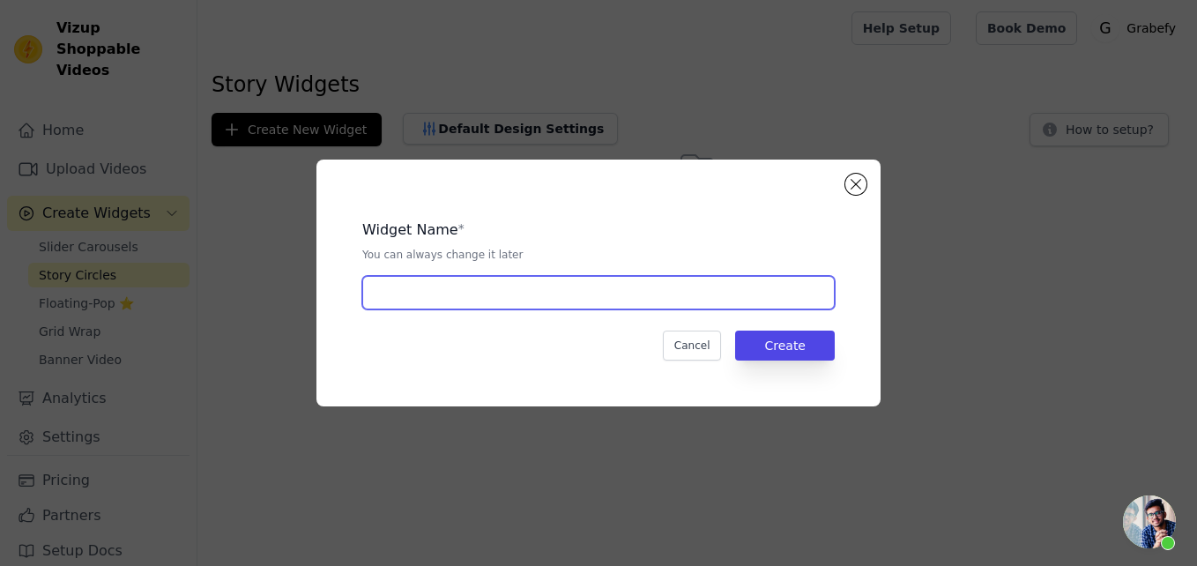
click at [611, 291] on input "text" at bounding box center [598, 293] width 473 height 34
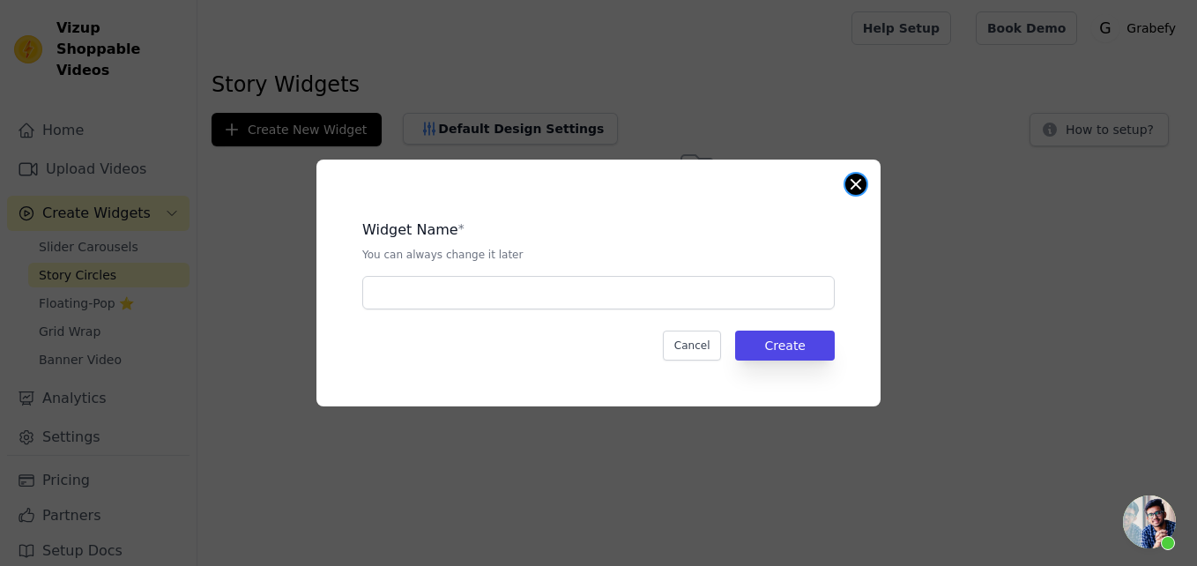
click at [858, 184] on button "Close modal" at bounding box center [855, 184] width 21 height 21
